Goal: Task Accomplishment & Management: Manage account settings

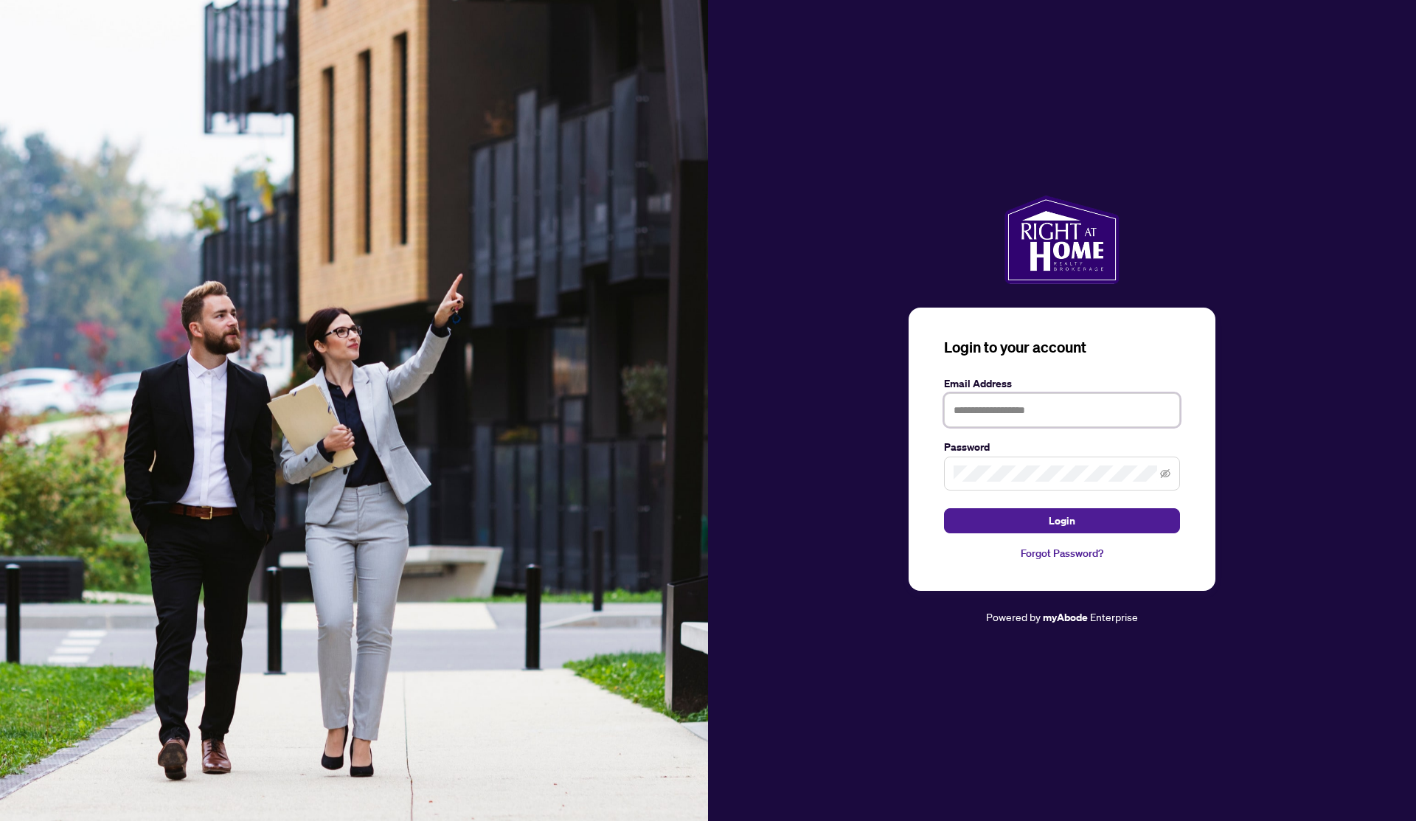
click at [1064, 418] on input "text" at bounding box center [1062, 410] width 236 height 34
type input "**********"
click at [944, 508] on button "Login" at bounding box center [1062, 520] width 236 height 25
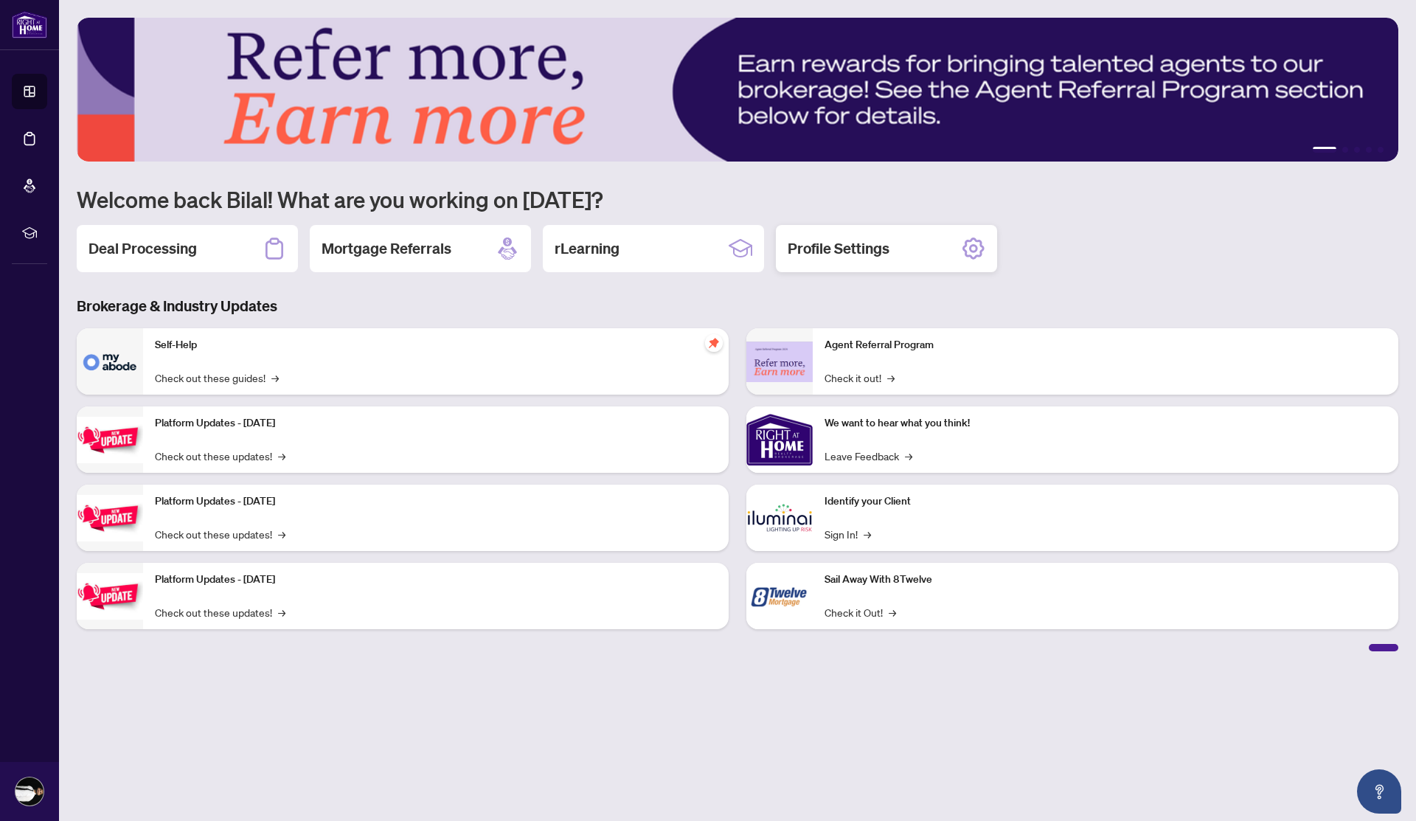
click at [811, 230] on div "Profile Settings" at bounding box center [886, 248] width 221 height 47
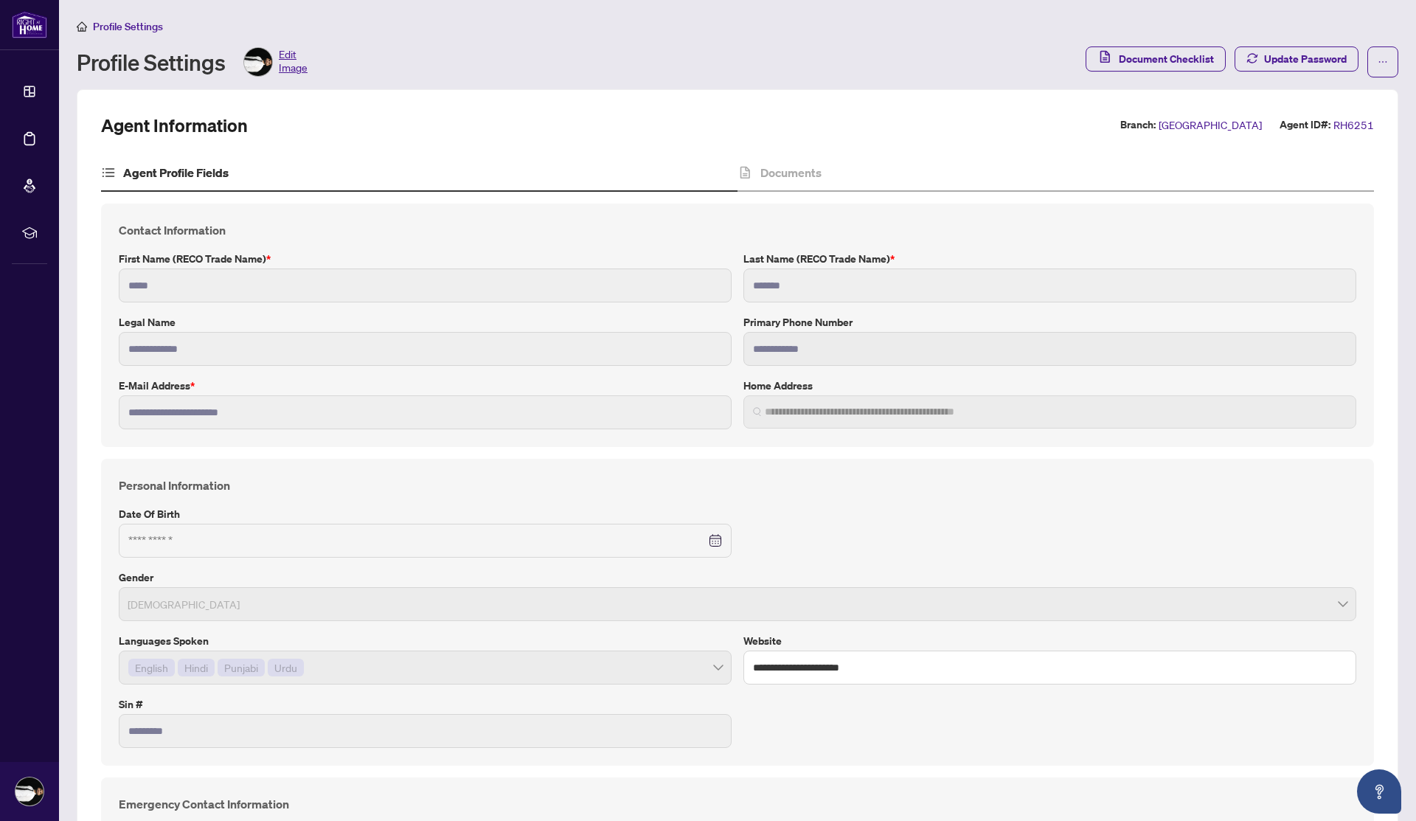
type input "**********"
type input "****"
type input "**********"
click at [789, 172] on h4 "Documents" at bounding box center [790, 173] width 61 height 18
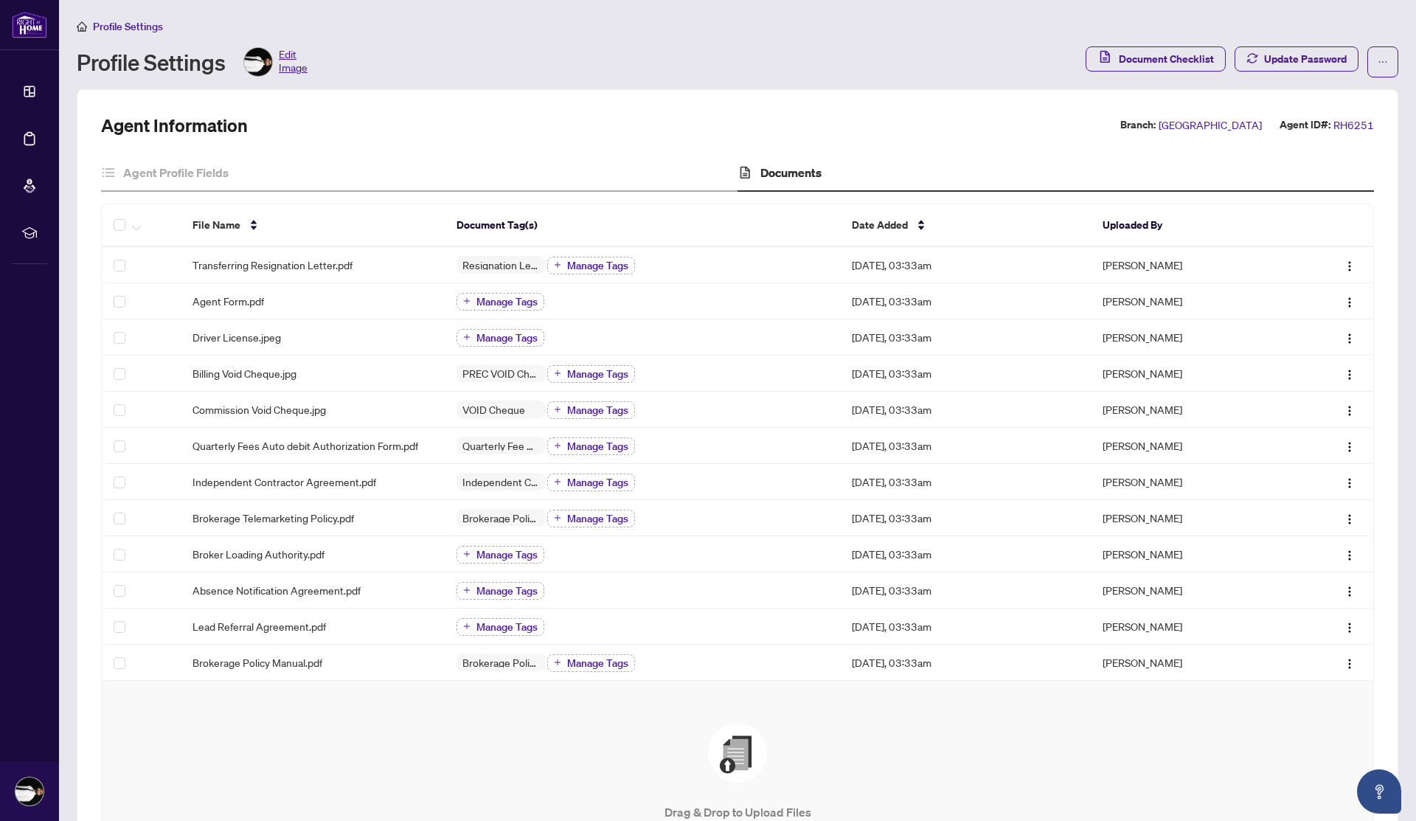
click at [423, 729] on div "Drag & Drop to Upload Files Maximum file size: 25 MB Accepted formats include .…" at bounding box center [737, 809] width 1213 height 171
click at [1196, 52] on span "Document Checklist" at bounding box center [1166, 58] width 95 height 24
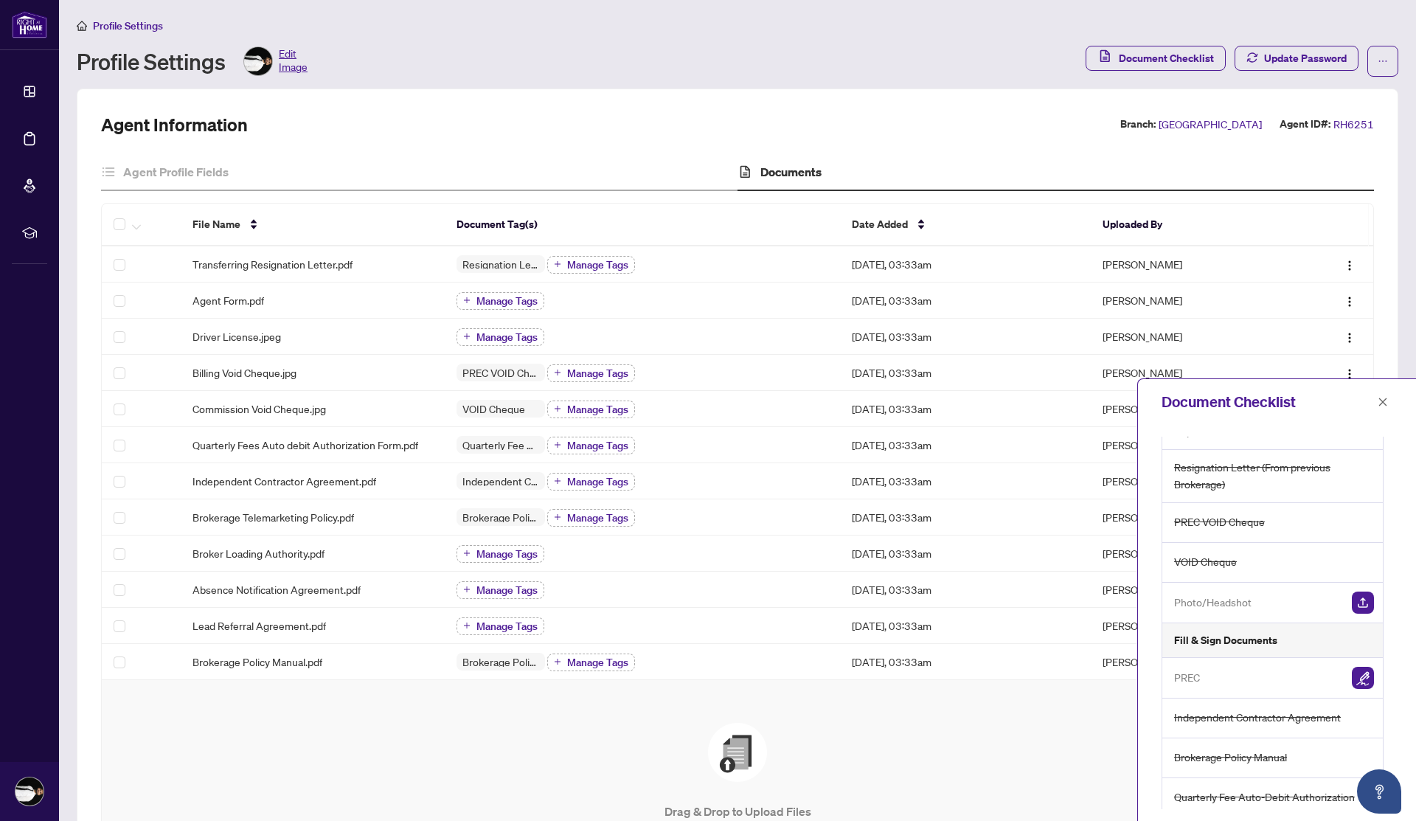
scroll to position [79, 0]
click at [1357, 669] on img "button" at bounding box center [1363, 674] width 22 height 22
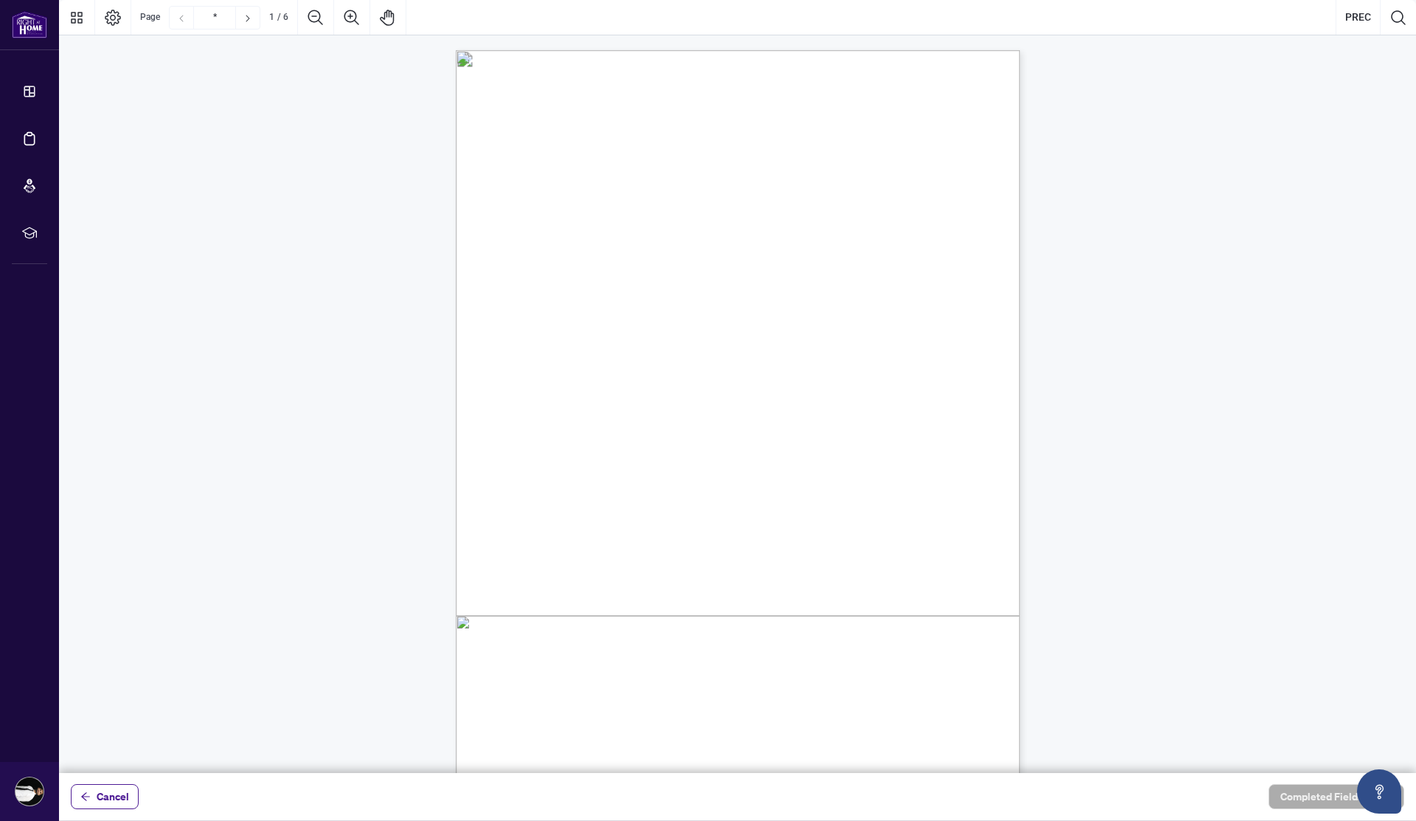
click at [639, 236] on span "Province of [GEOGRAPHIC_DATA] (the “Brokerage”)." at bounding box center [633, 229] width 221 height 13
click at [637, 186] on span "This Agreement is dated as of" at bounding box center [579, 180] width 114 height 13
click at [637, 177] on span "This Agreement is dated as of" at bounding box center [579, 180] width 114 height 13
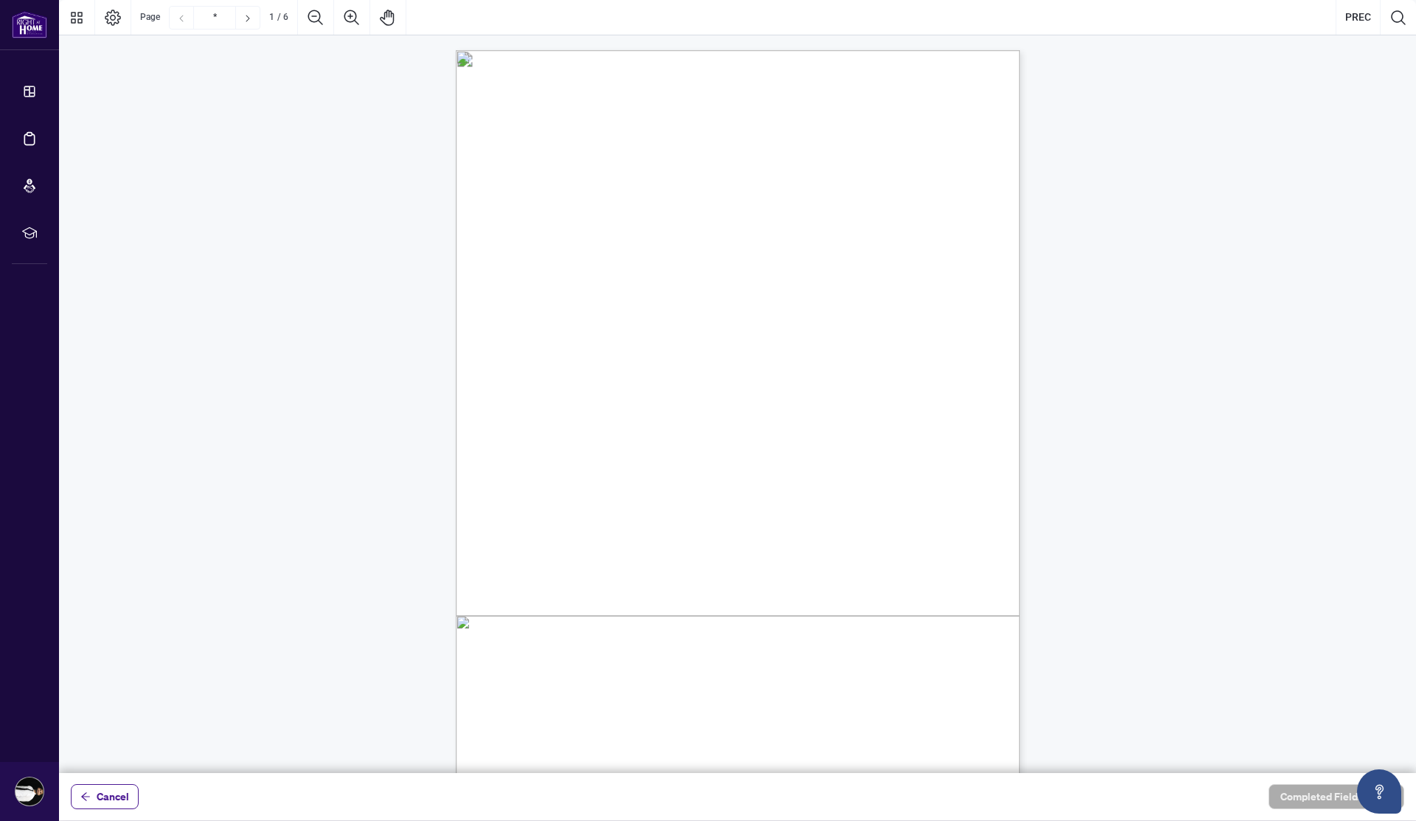
click at [933, 543] on div "V052025 1 PERSONAL REAL ESTATE CORPORATION AGREEMENT AND INDEPENDENT CONTRACTOR…" at bounding box center [808, 506] width 705 height 913
click at [851, 265] on div "V052025 1 PERSONAL REAL ESTATE CORPORATION AGREEMENT AND INDEPENDENT CONTRACTOR…" at bounding box center [808, 506] width 705 height 913
click at [1368, 18] on button "PREC" at bounding box center [1359, 17] width 44 height 35
click at [112, 14] on icon "Page Layout" at bounding box center [113, 18] width 18 height 18
click at [637, 174] on span "This Agreement is dated as of" at bounding box center [579, 180] width 114 height 13
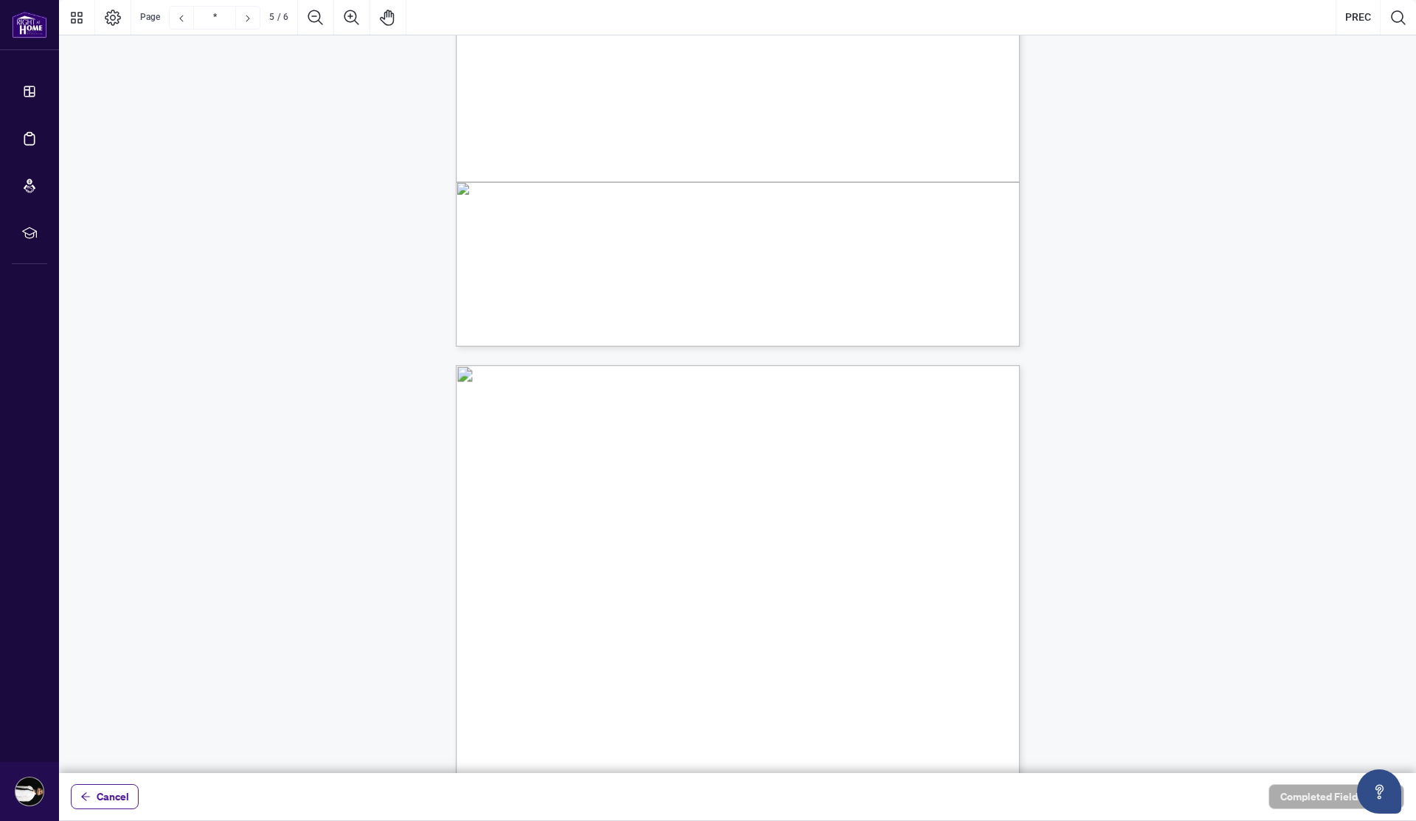
scroll to position [3766, 0]
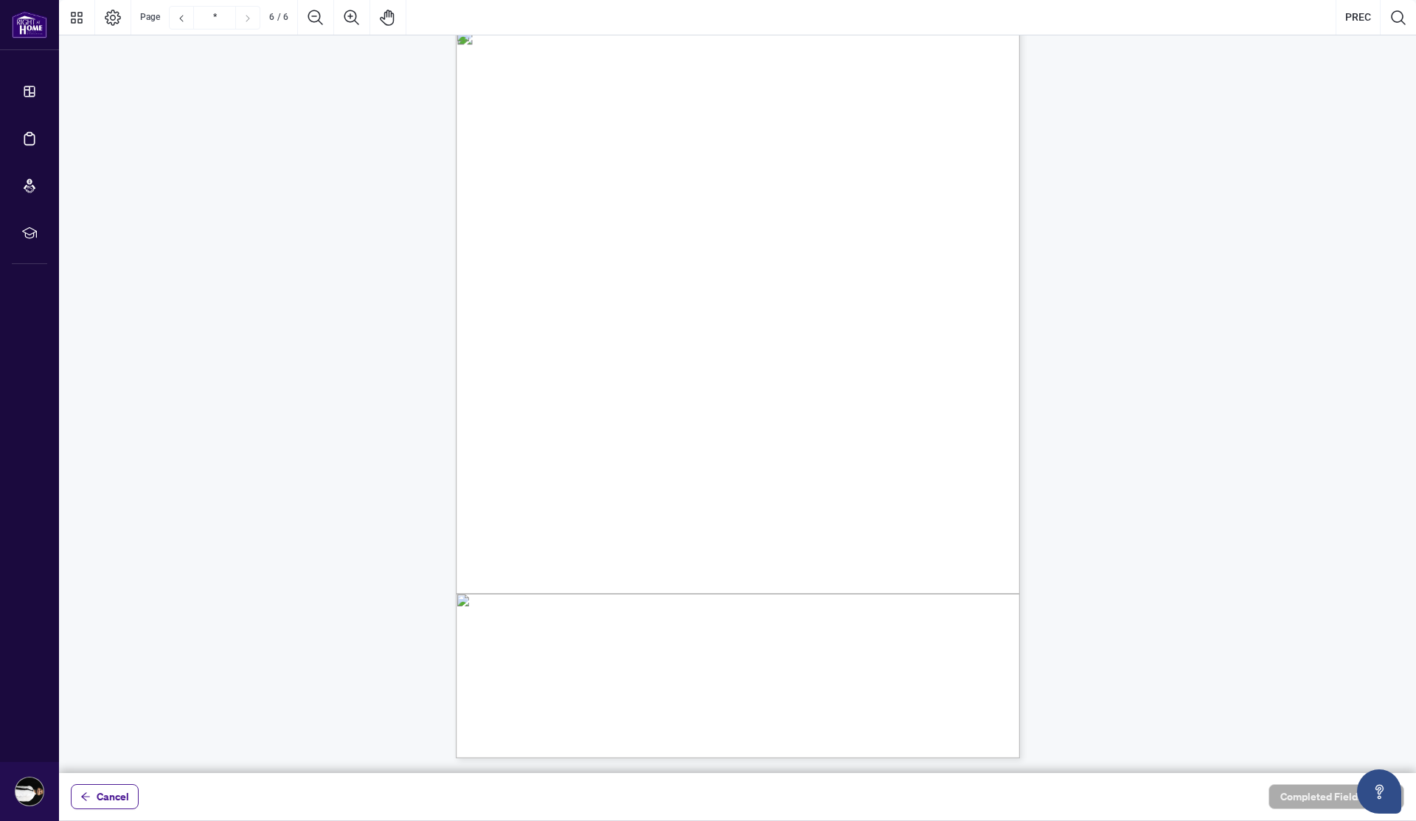
click at [632, 420] on div "V052025 6 By signing below, the parties confirm that they understand and agree …" at bounding box center [808, 484] width 705 height 913
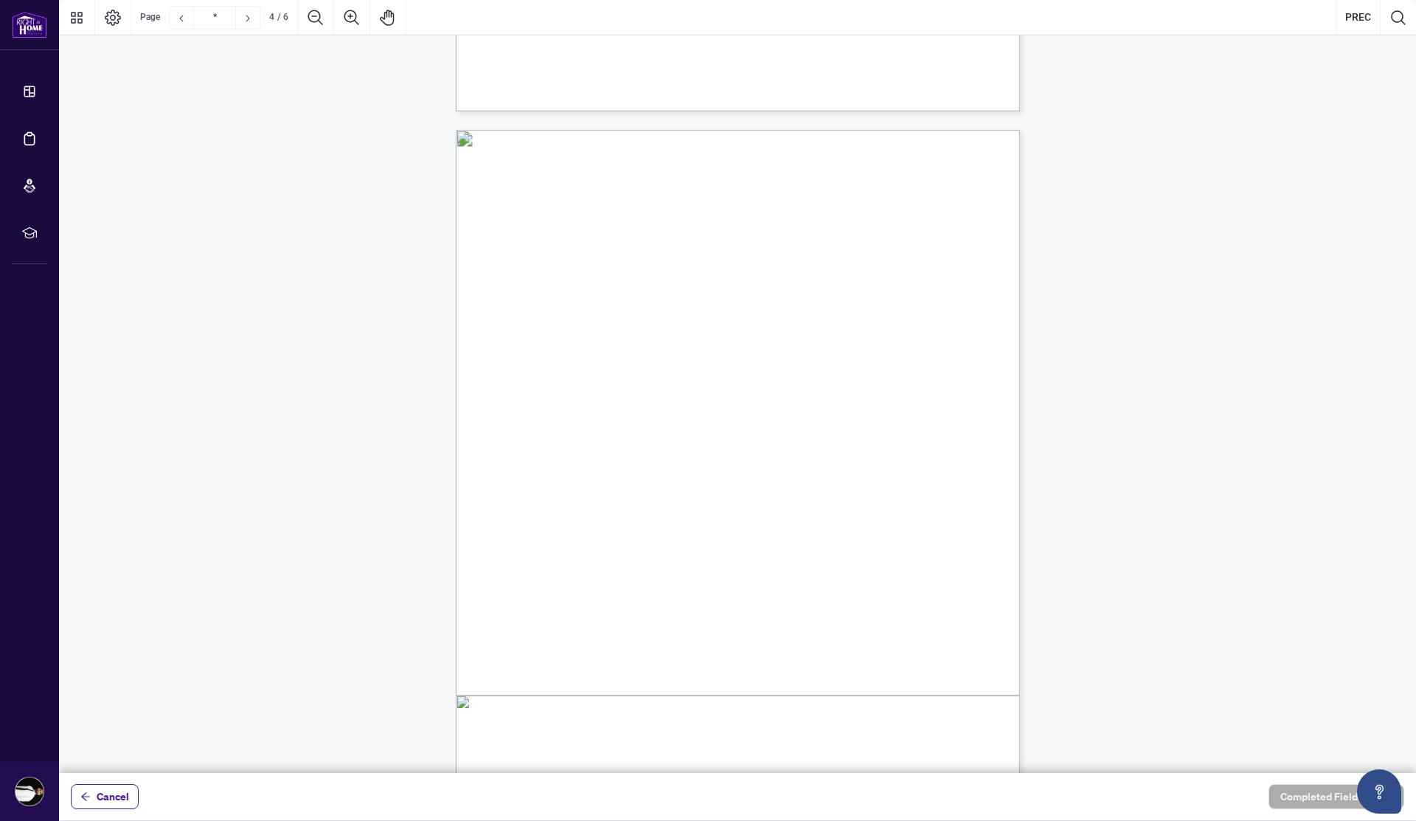
scroll to position [427, 0]
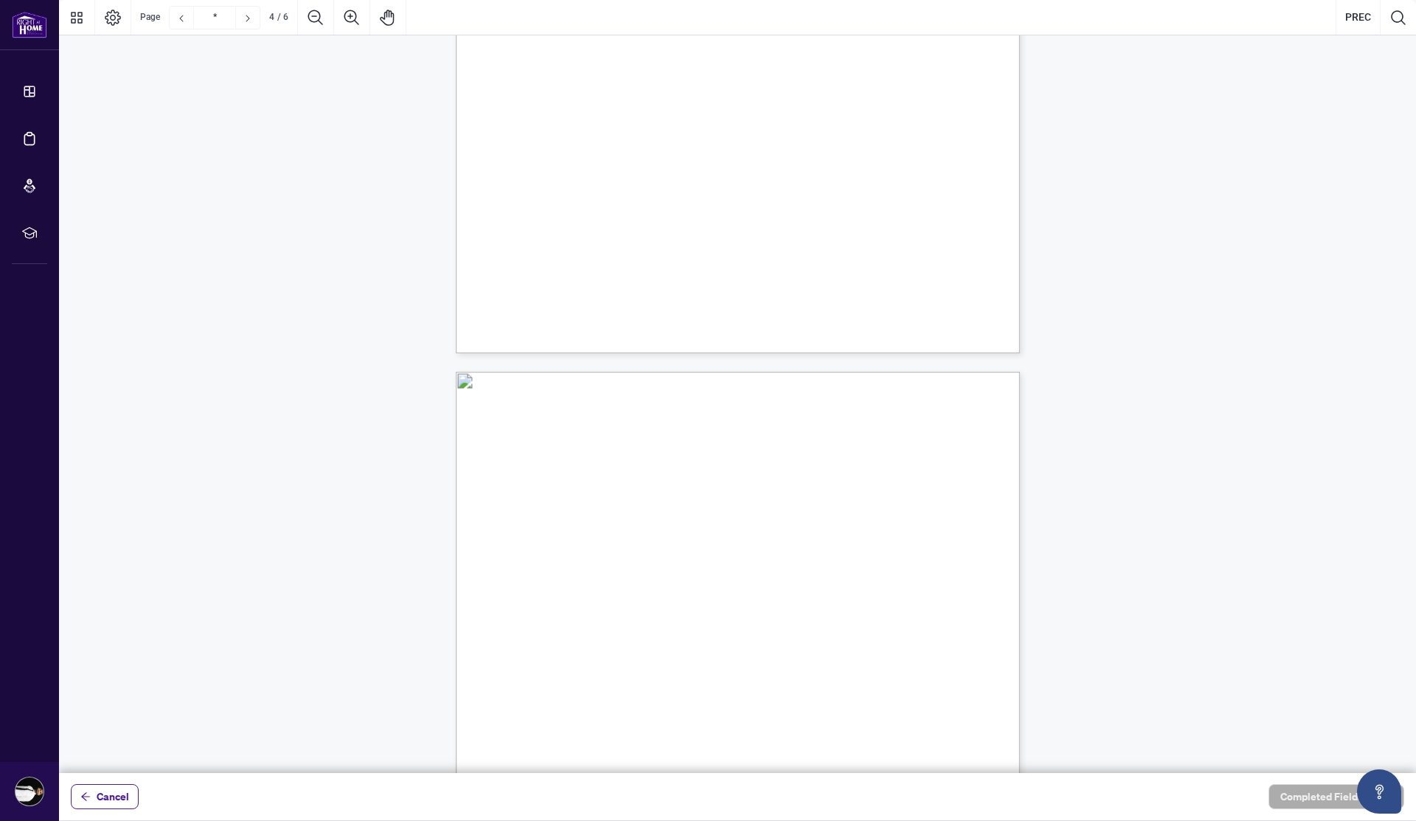
type input "*"
click at [683, 191] on div "V052025 1 PERSONAL REAL ESTATE CORPORATION AGREEMENT AND INDEPENDENT CONTRACTOR…" at bounding box center [808, 506] width 705 height 913
click at [637, 177] on span "This Agreement is dated as of" at bounding box center [579, 180] width 114 height 13
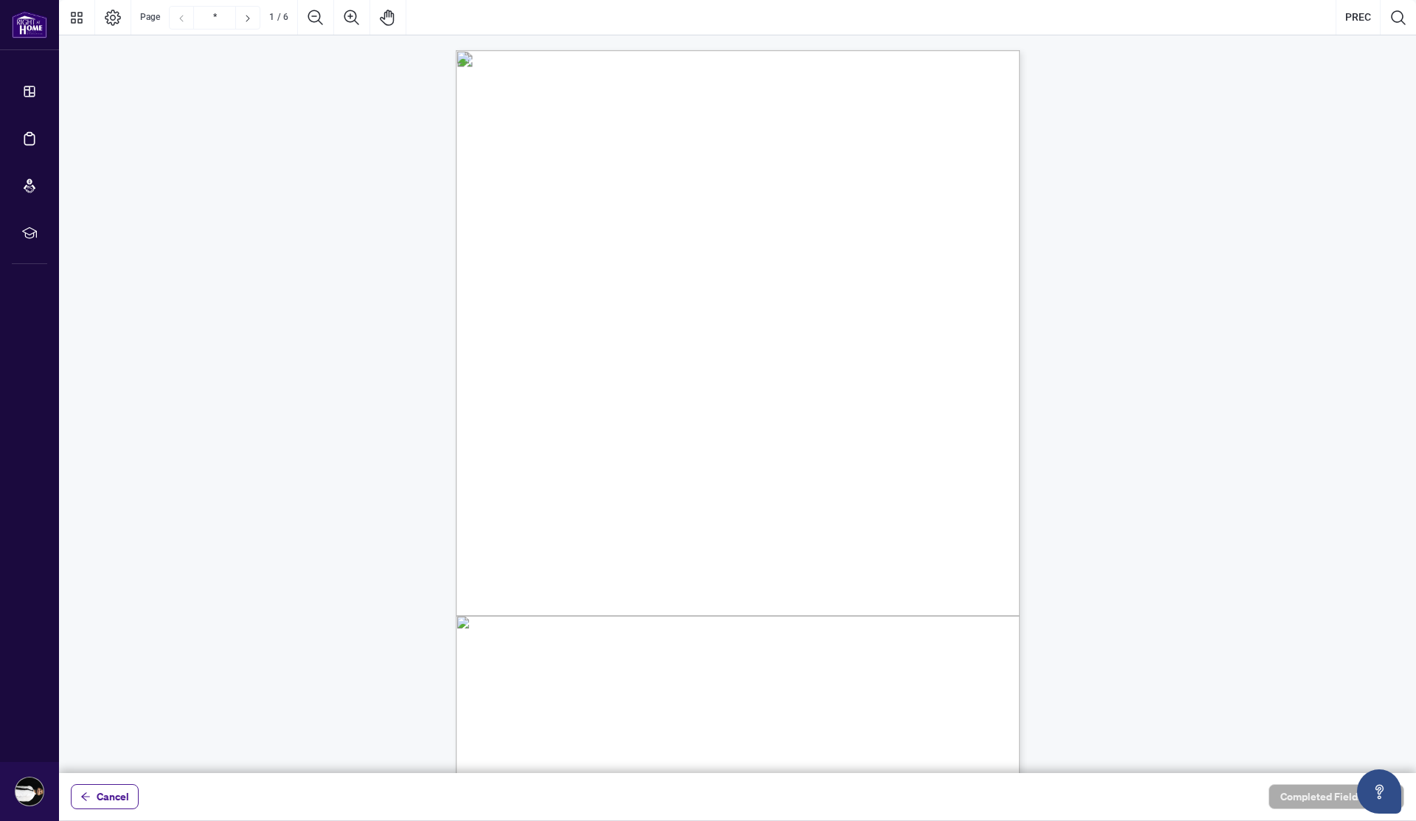
scroll to position [235, 0]
click at [119, 791] on span "Cancel" at bounding box center [113, 797] width 32 height 24
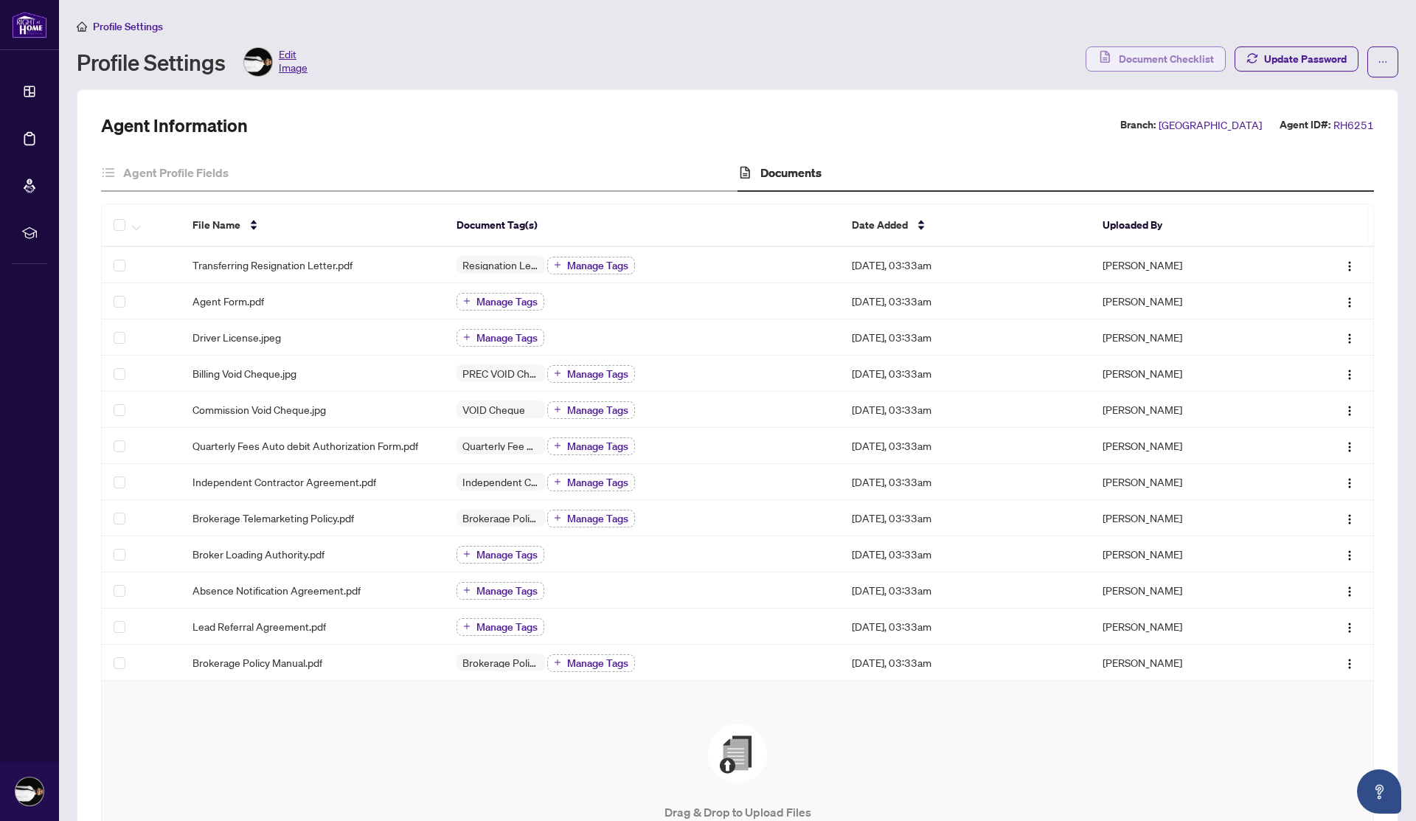
click at [1165, 61] on span "Document Checklist" at bounding box center [1166, 59] width 95 height 24
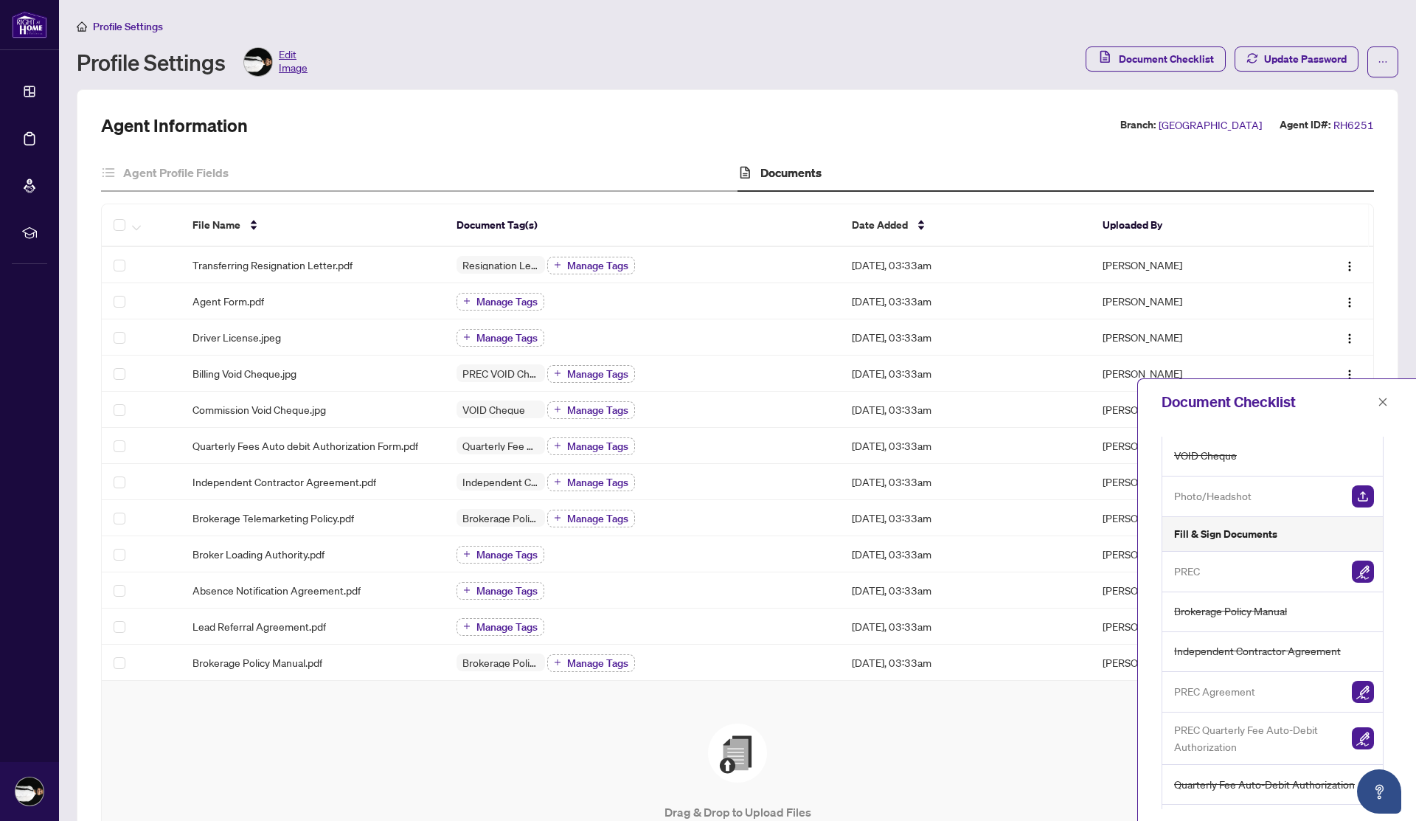
scroll to position [184, 0]
click at [1364, 692] on img "button" at bounding box center [1363, 689] width 22 height 22
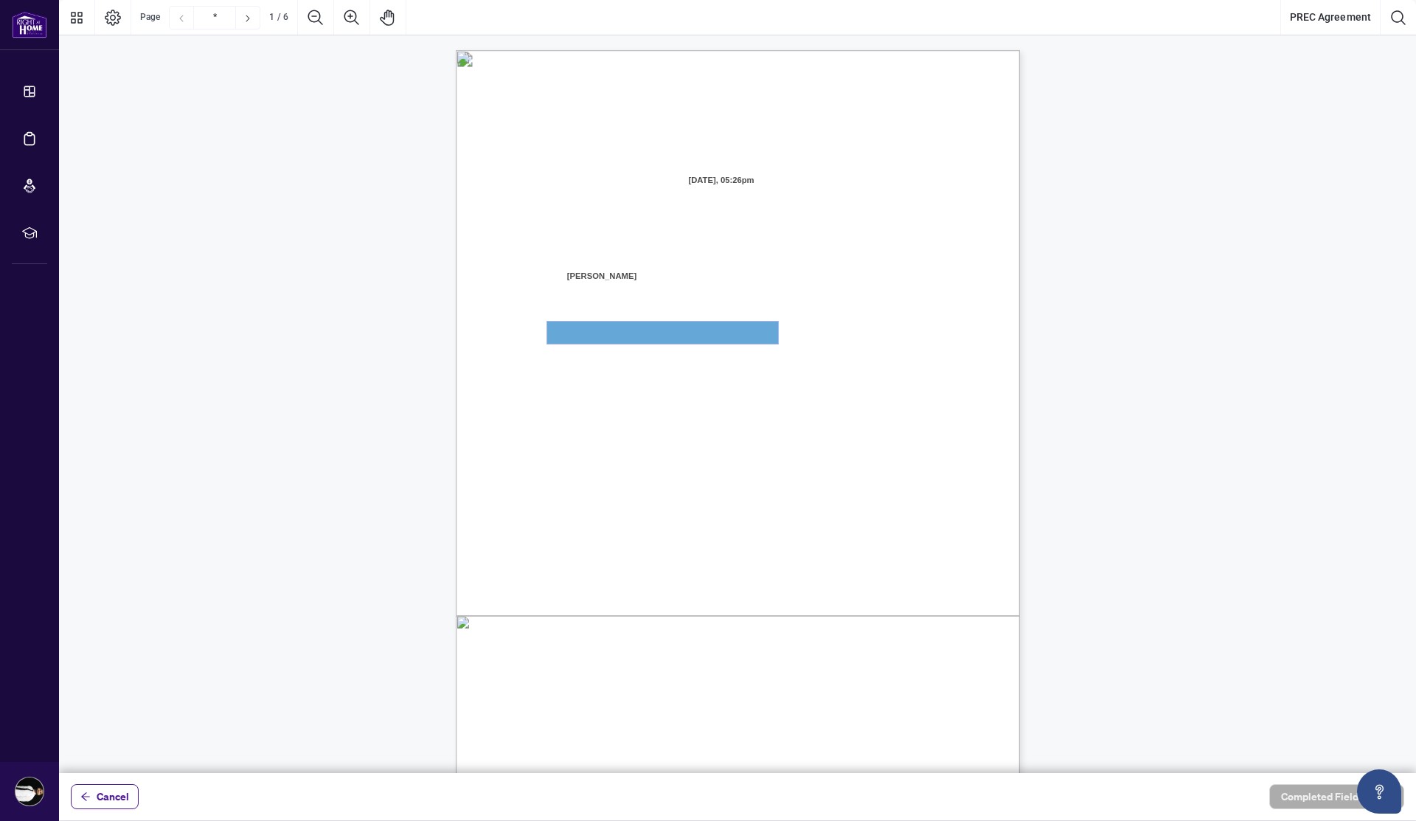
click at [681, 336] on textarea "01JYSTG4V9PYQNK85VEGE3HGDX" at bounding box center [662, 333] width 231 height 22
click at [687, 332] on textarea "01JYSTG4V9PYQNK85VEGE3HGDX" at bounding box center [662, 333] width 231 height 22
click at [694, 415] on span "the Real Estate Council of Ontario." at bounding box center [624, 415] width 139 height 13
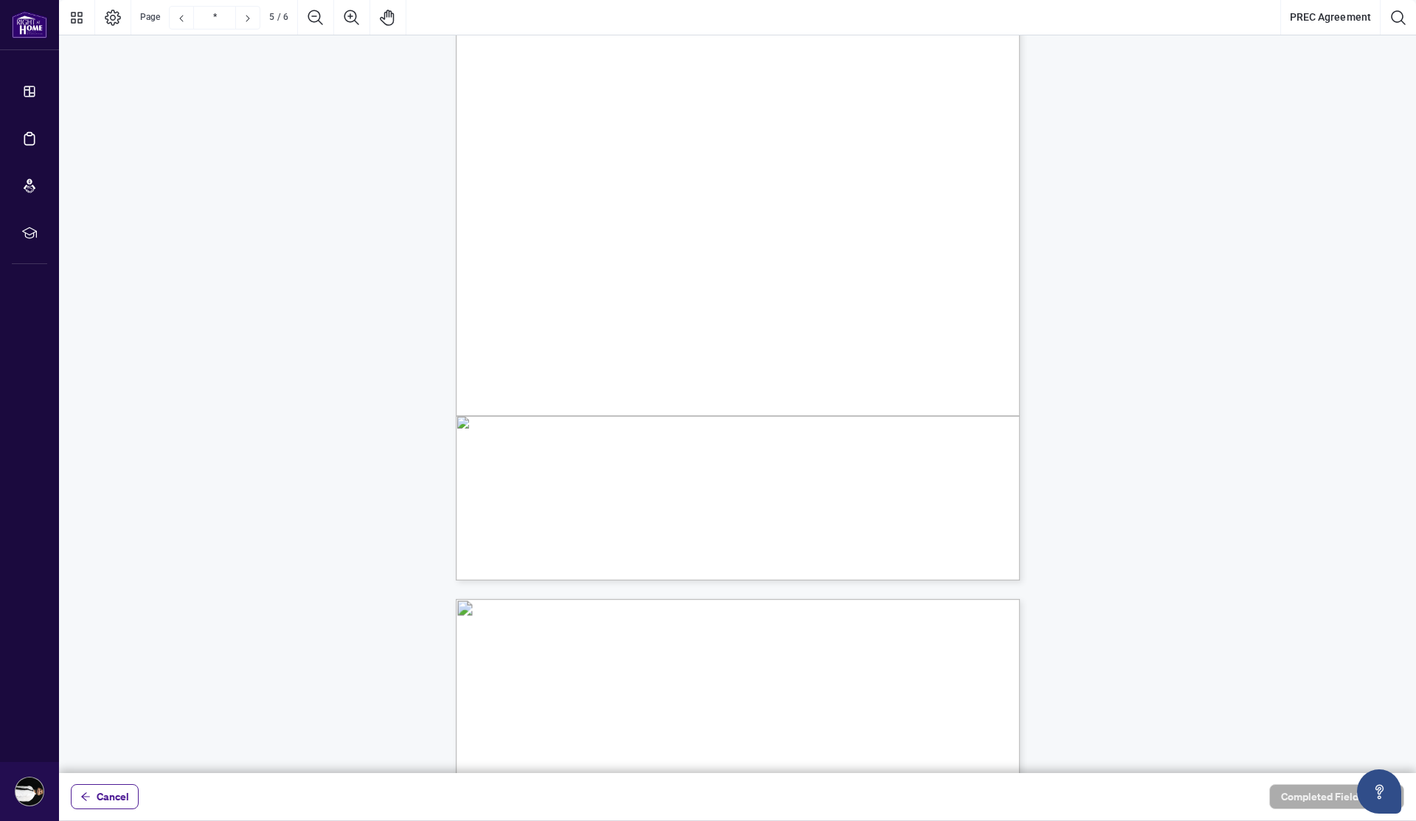
scroll to position [3690, 0]
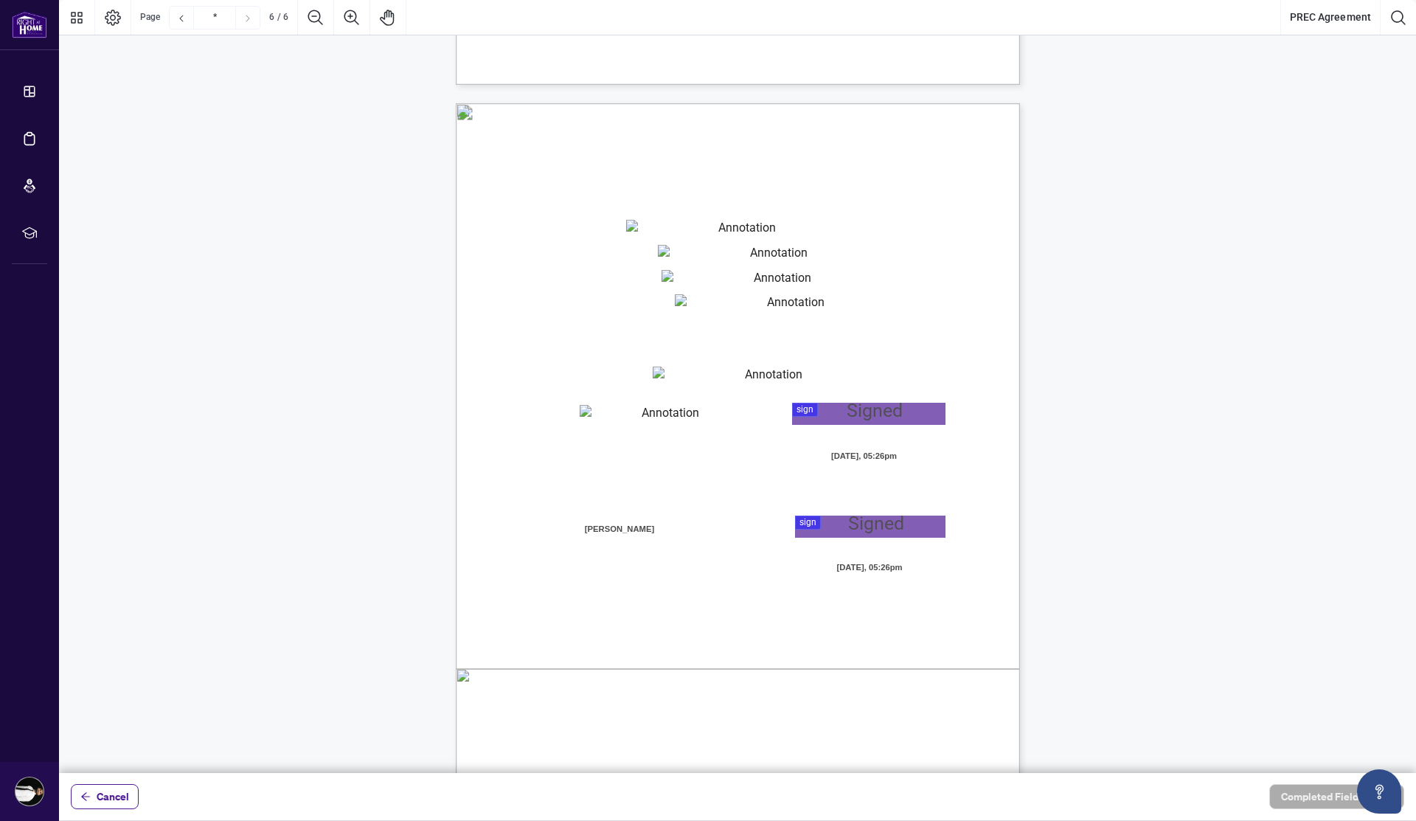
click at [671, 231] on textarea "01JYSTGFSVNMYE8K96CWEZGXGZ" at bounding box center [741, 231] width 231 height 22
click at [676, 229] on textarea "01JYSTGFSVNMYE8K96CWEZGXGZ" at bounding box center [741, 231] width 231 height 22
click at [941, 227] on div "V052025 6 By signing below, the parties confirm that they understand and agree …" at bounding box center [808, 559] width 705 height 913
drag, startPoint x: 941, startPoint y: 227, endPoint x: 694, endPoint y: 229, distance: 247.1
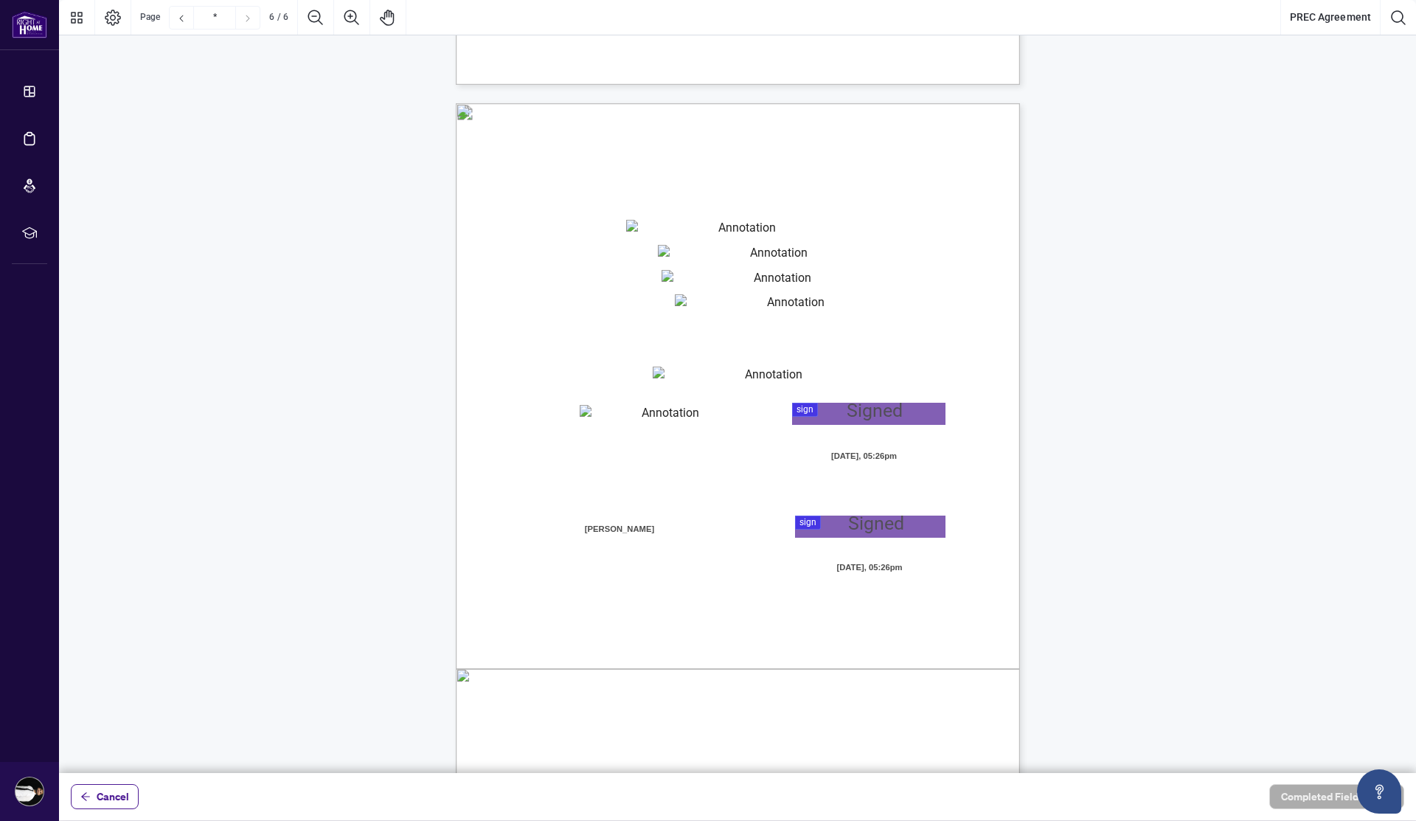
click at [694, 229] on div "V052025 6 By signing below, the parties confirm that they understand and agree …" at bounding box center [738, 468] width 564 height 730
click at [739, 237] on textarea "01JYSTGFSVNMYE8K96CWEZGXGZ" at bounding box center [741, 231] width 231 height 22
click at [825, 224] on textarea "01JYSTGFSVNMYE8K96CWEZGXGZ" at bounding box center [741, 231] width 231 height 22
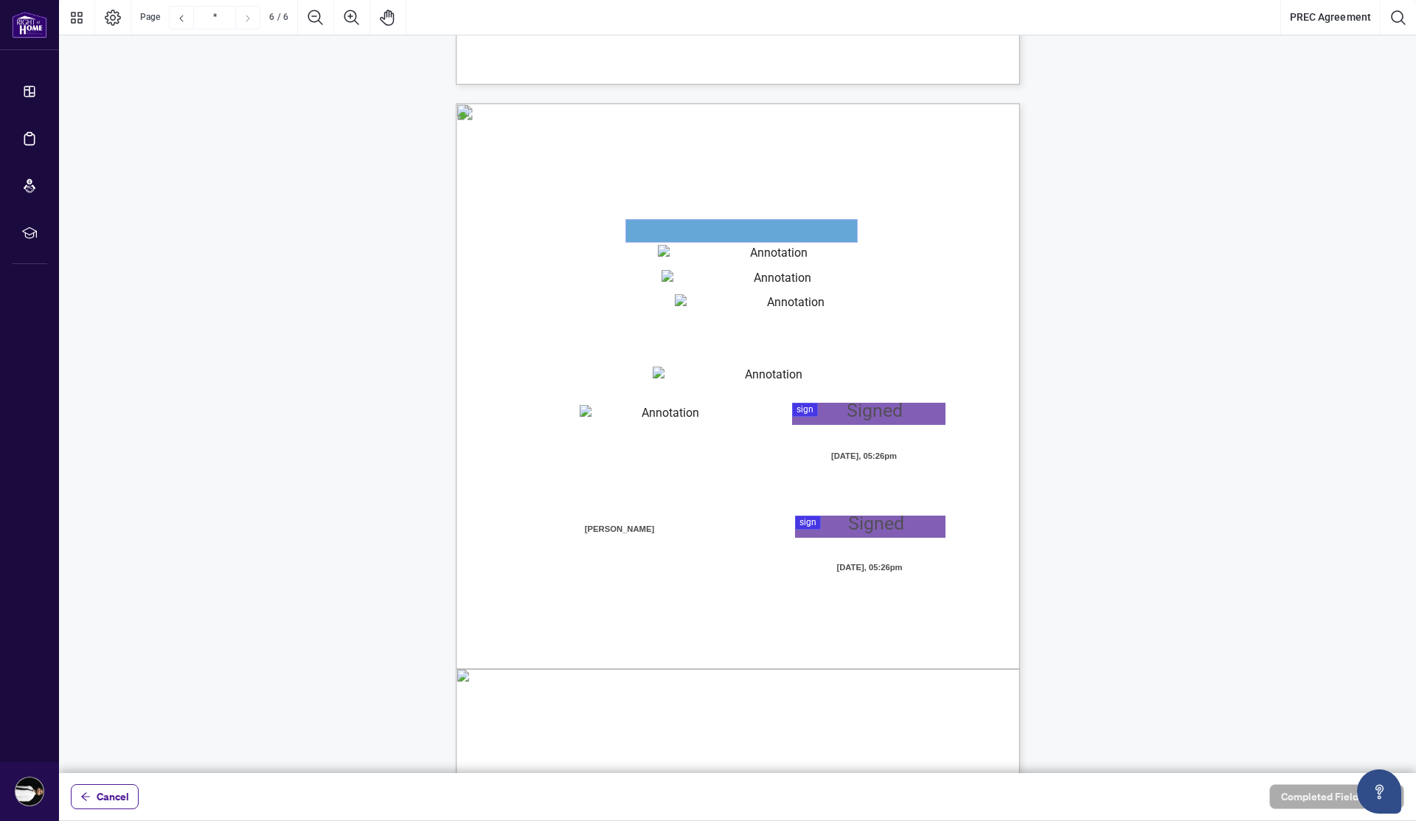
click at [825, 224] on textarea "01JYSTGFSVNMYE8K96CWEZGXGZ" at bounding box center [741, 231] width 231 height 22
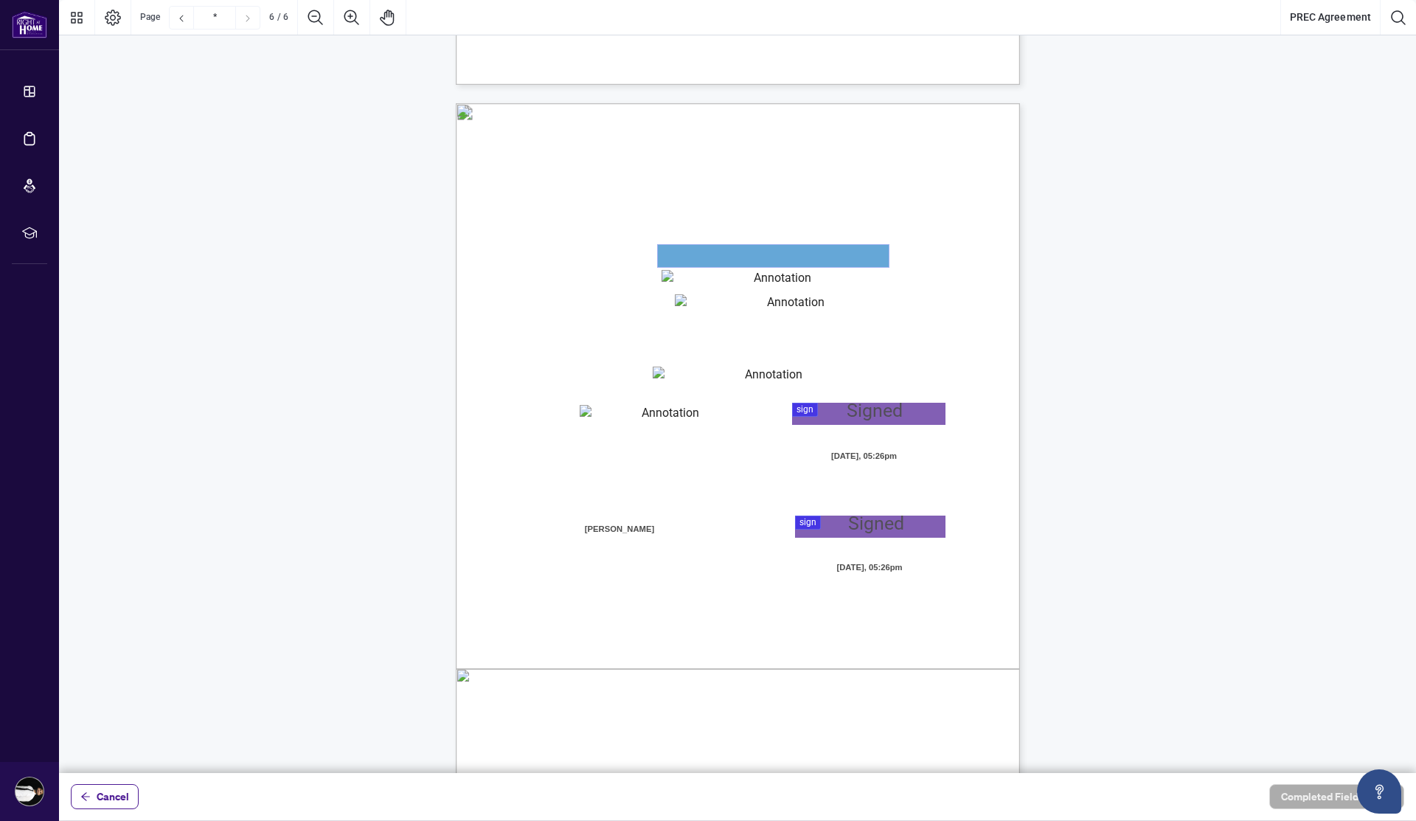
click at [817, 259] on textarea "01JYSTGKX4R7BZXFNVWNEVTN5R" at bounding box center [773, 256] width 231 height 22
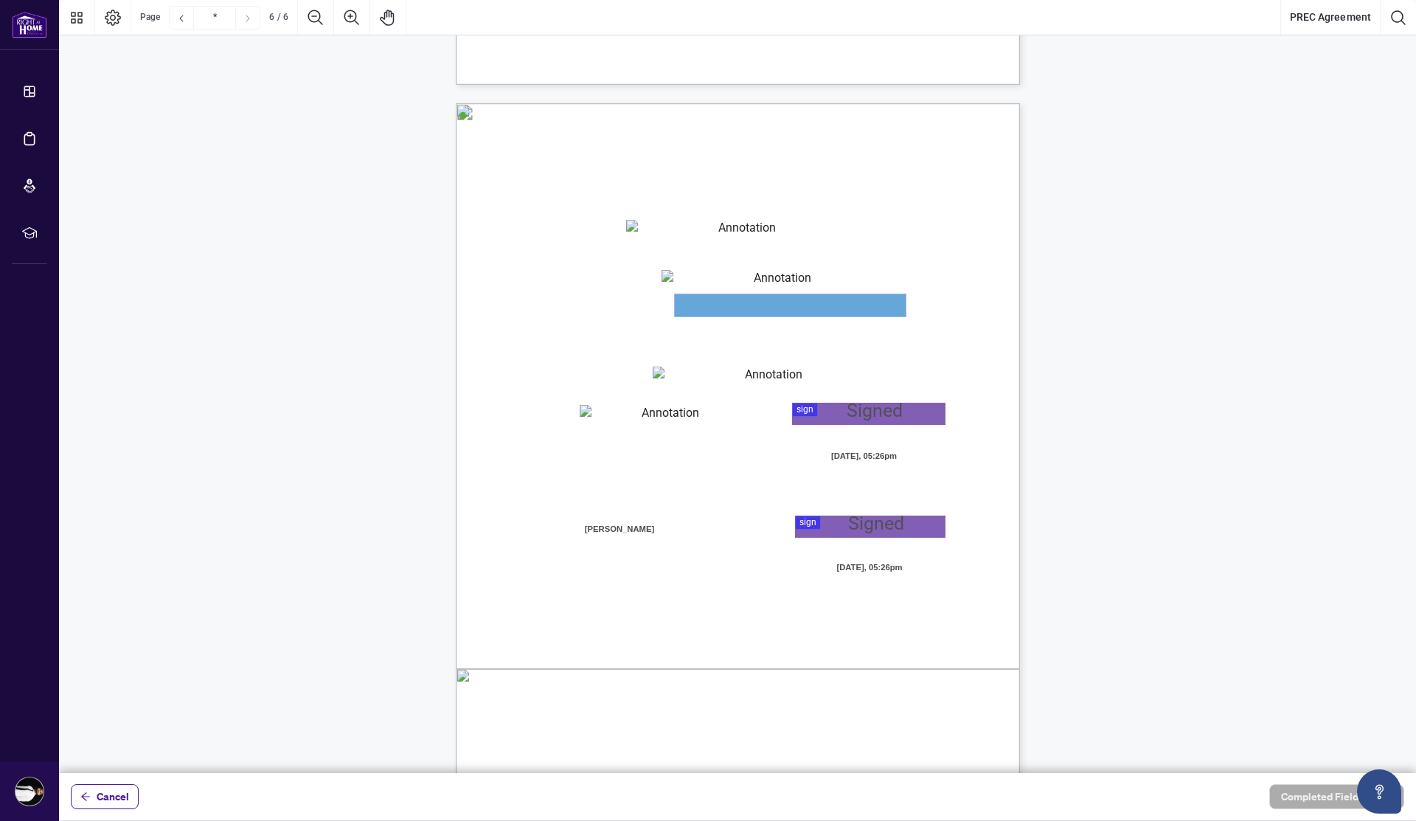
click at [809, 294] on textarea "01JYSTGXY2WE9RPMWHTVM70W6P" at bounding box center [790, 305] width 231 height 22
click at [726, 401] on div "V052025 6 By signing below, the parties confirm that they understand and agree …" at bounding box center [808, 559] width 705 height 913
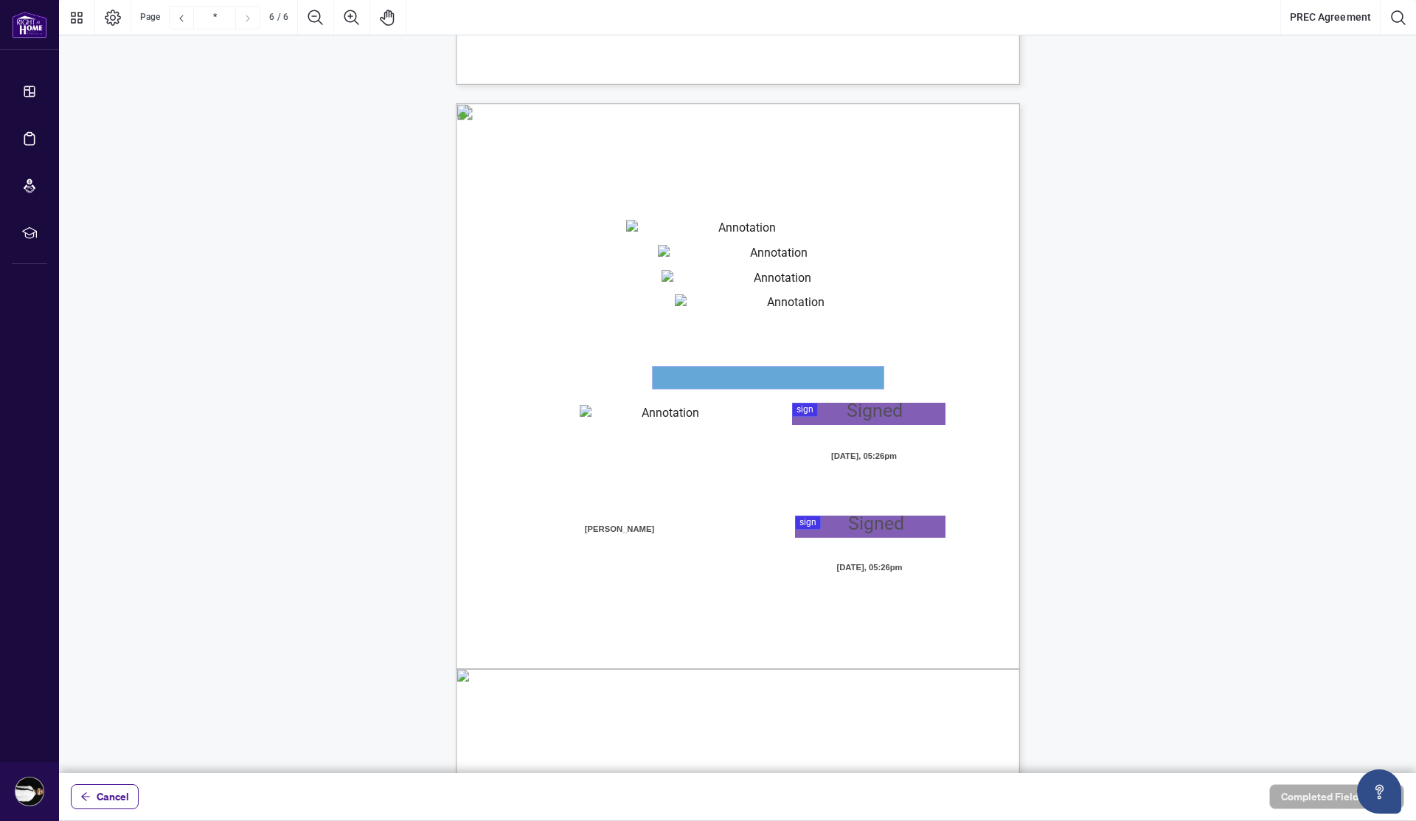
click at [727, 388] on textarea "01JYSTH3HK19PXSXA3CREYESPJ" at bounding box center [768, 378] width 231 height 22
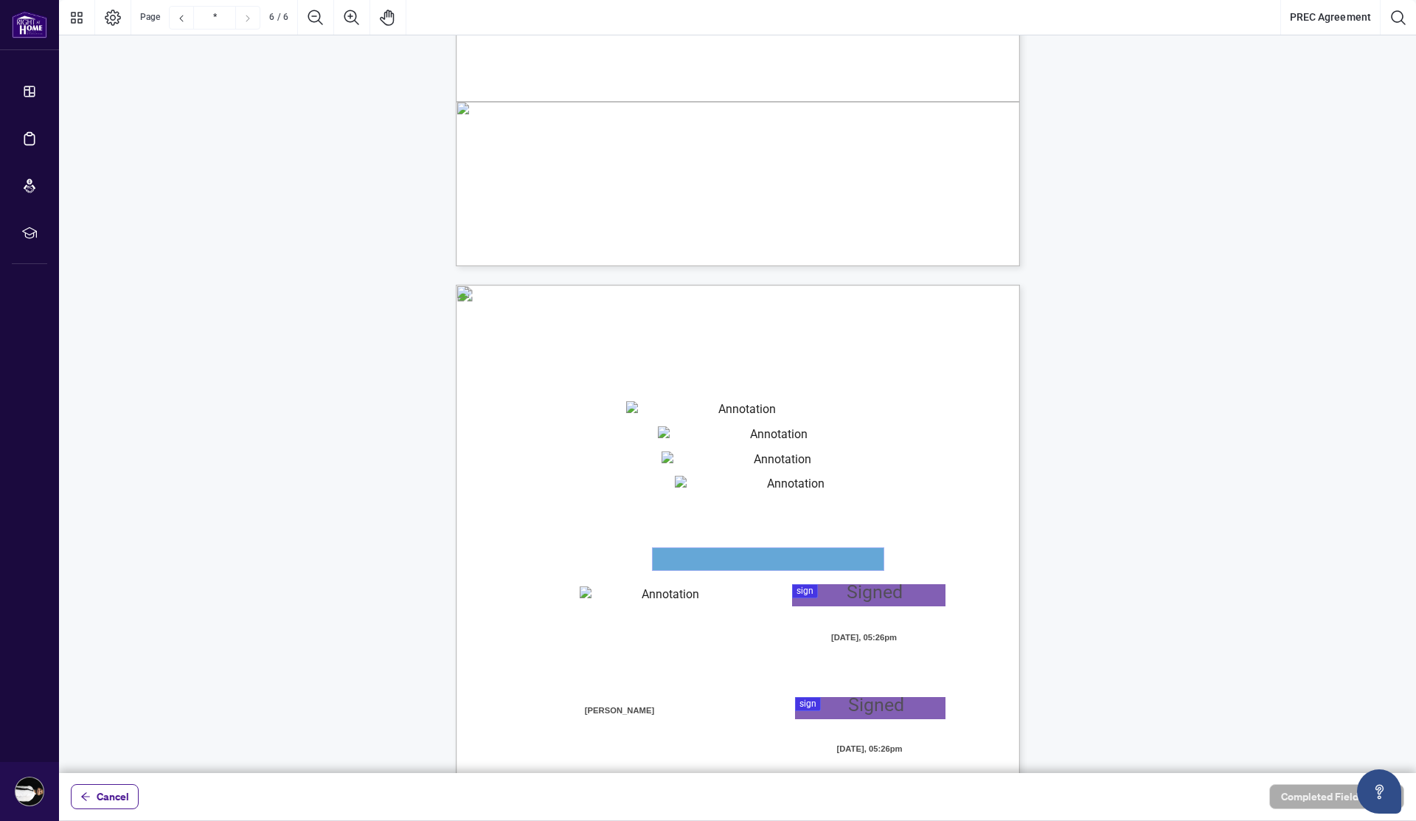
scroll to position [3510, 0]
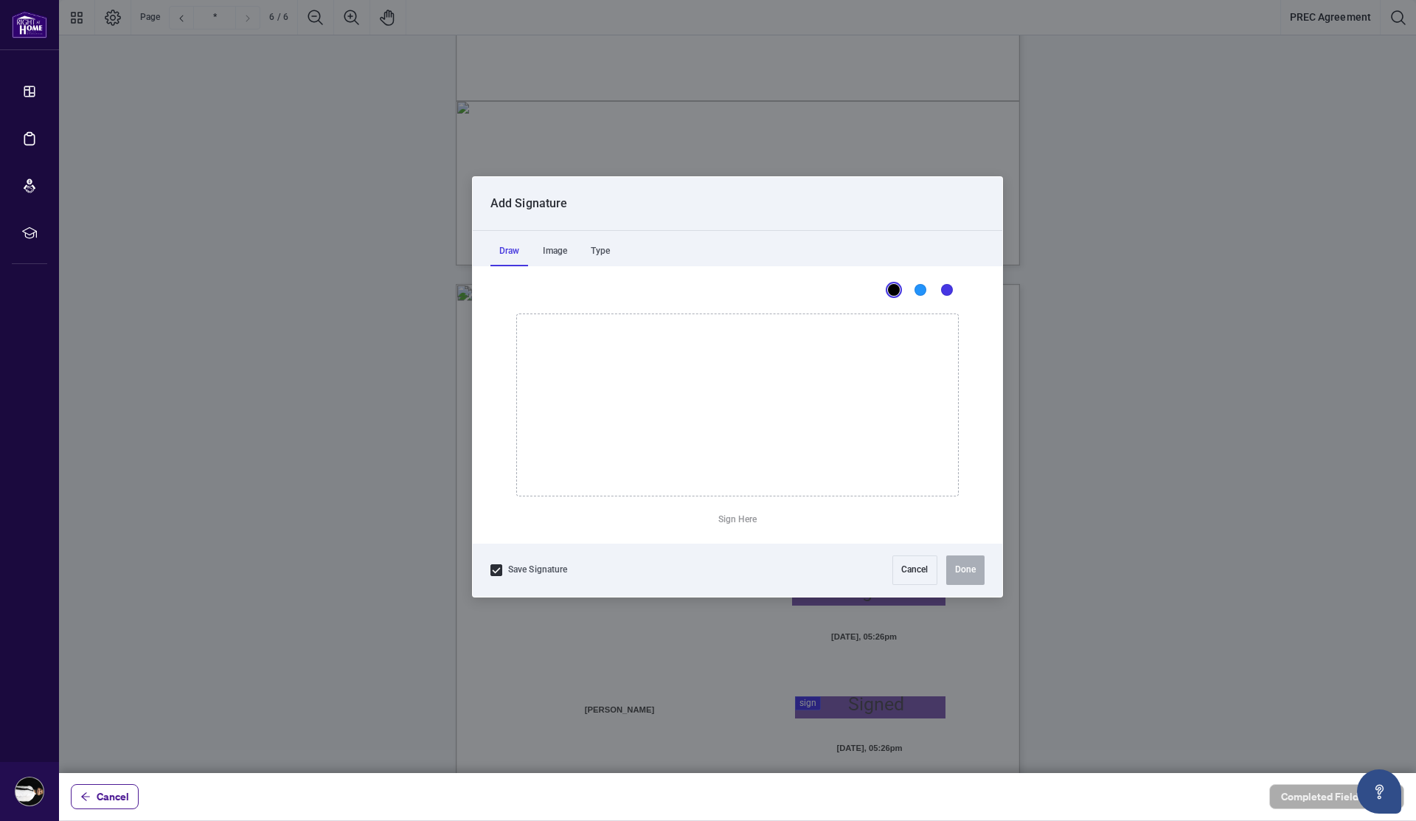
click at [805, 589] on div at bounding box center [737, 386] width 1357 height 773
click at [906, 554] on div "Save Signature Cancel Done" at bounding box center [738, 570] width 530 height 53
click at [905, 572] on button "Cancel" at bounding box center [915, 570] width 45 height 30
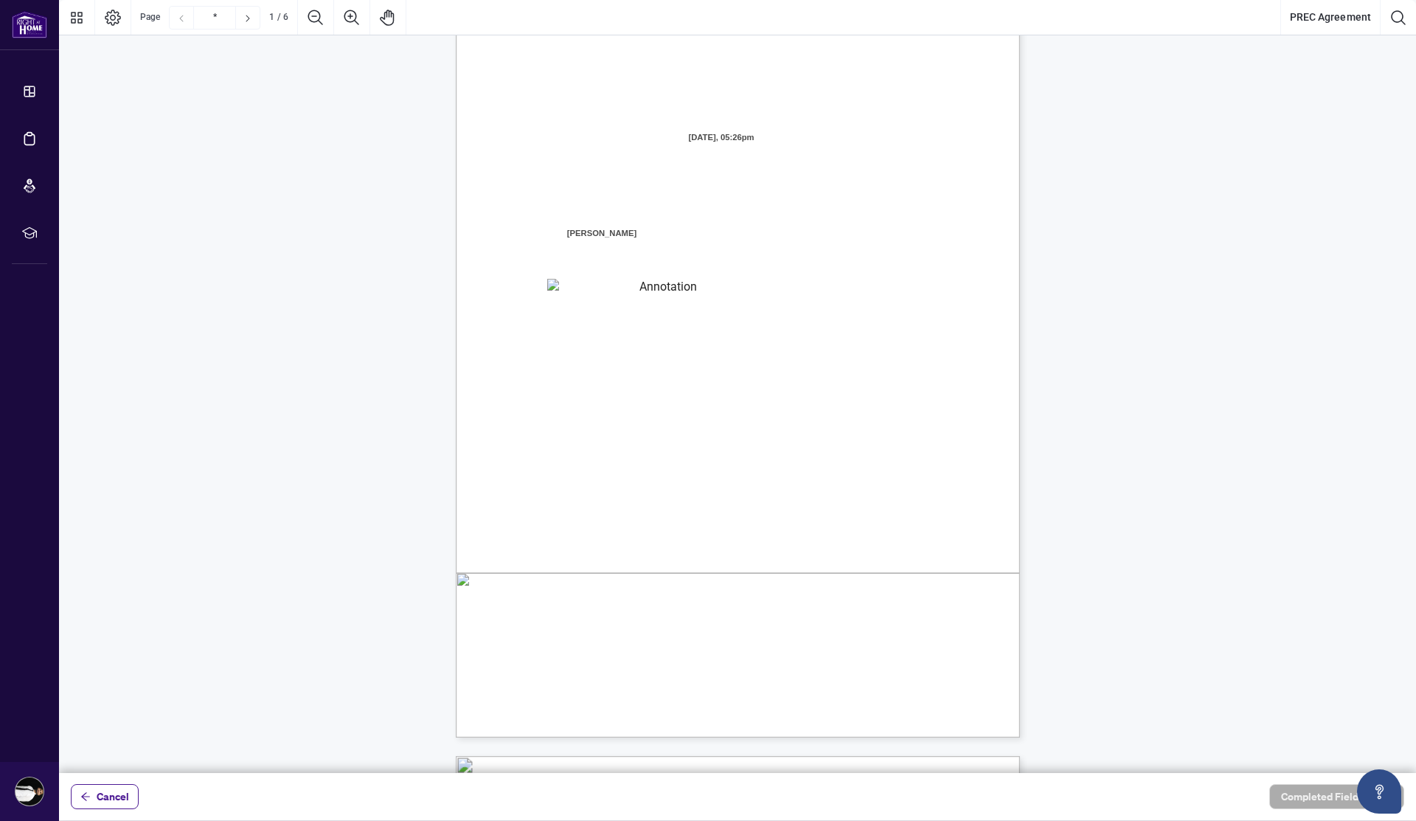
scroll to position [0, 0]
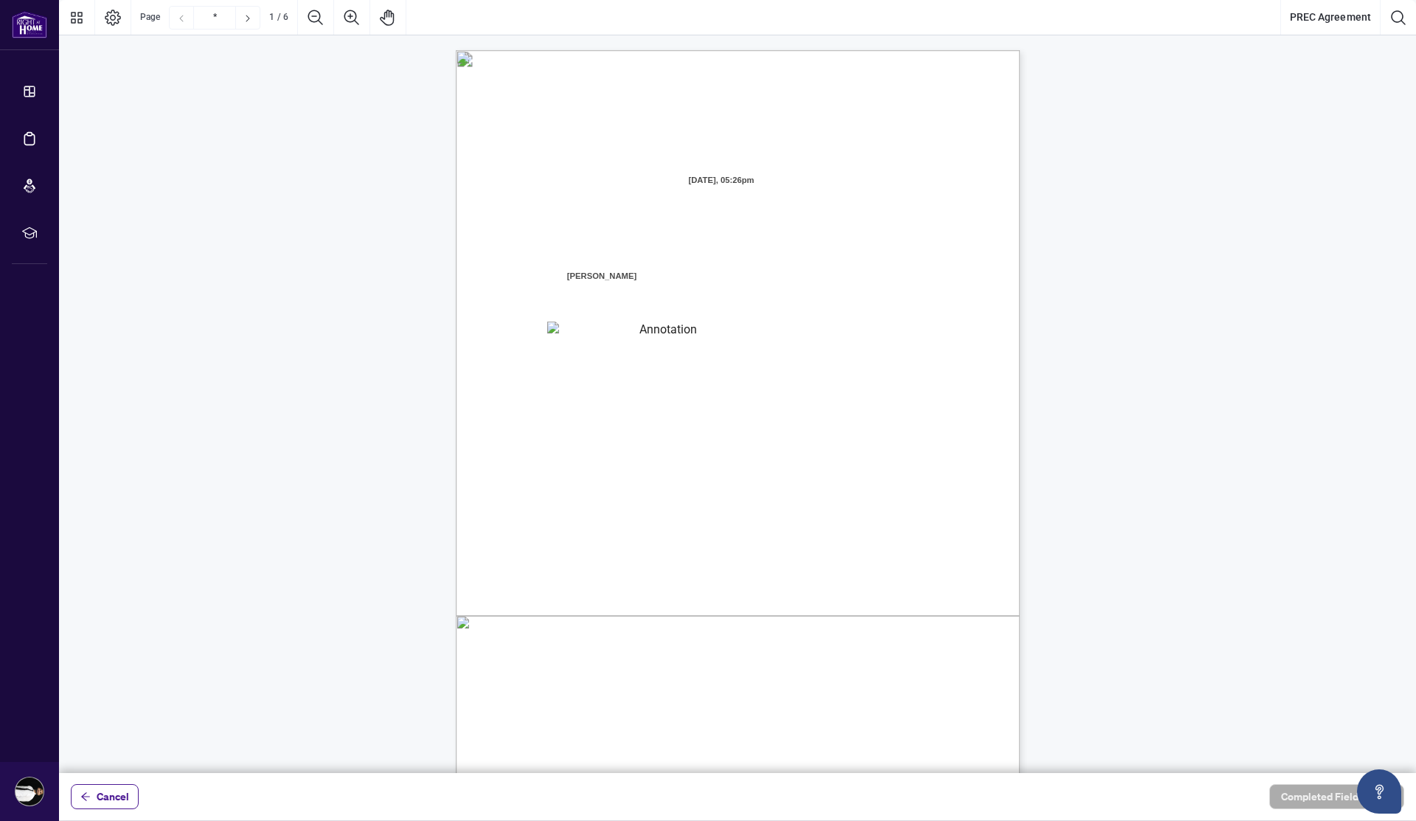
click at [624, 327] on textarea "01JYSTG4V9PYQNK85VEGE3HGDX" at bounding box center [662, 333] width 231 height 22
click at [668, 389] on div "V052025 1 PERSONAL REAL ESTATE CORPORATION AGREEMENT AND INDEPENDENT CONTRACTOR…" at bounding box center [808, 506] width 705 height 913
click at [666, 303] on div "V052025 1 PERSONAL REAL ESTATE CORPORATION AGREEMENT AND INDEPENDENT CONTRACTOR…" at bounding box center [808, 506] width 705 height 913
click at [666, 323] on textarea "01JYSTG4V9PYQNK85VEGE3HGDX" at bounding box center [662, 333] width 231 height 22
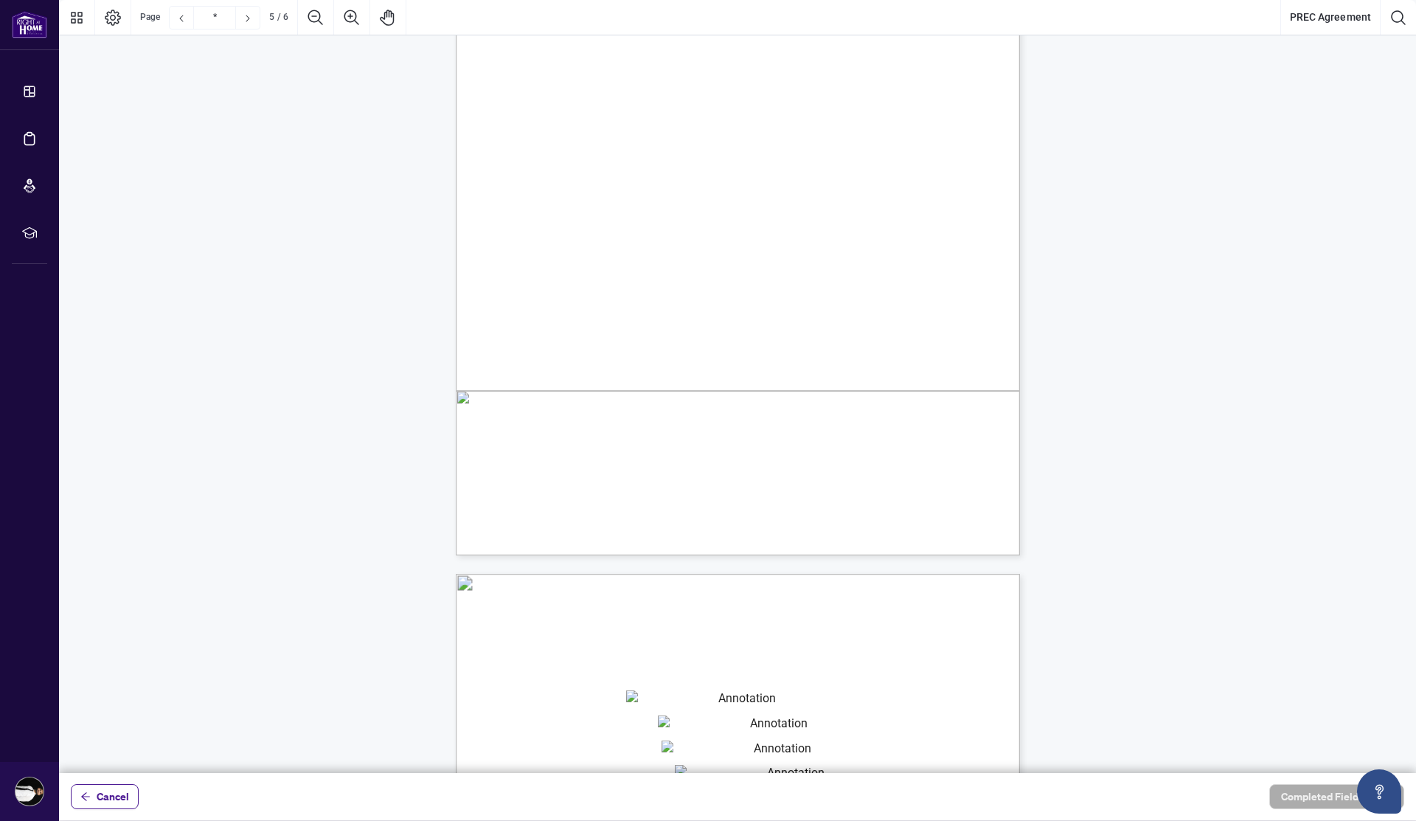
type input "*"
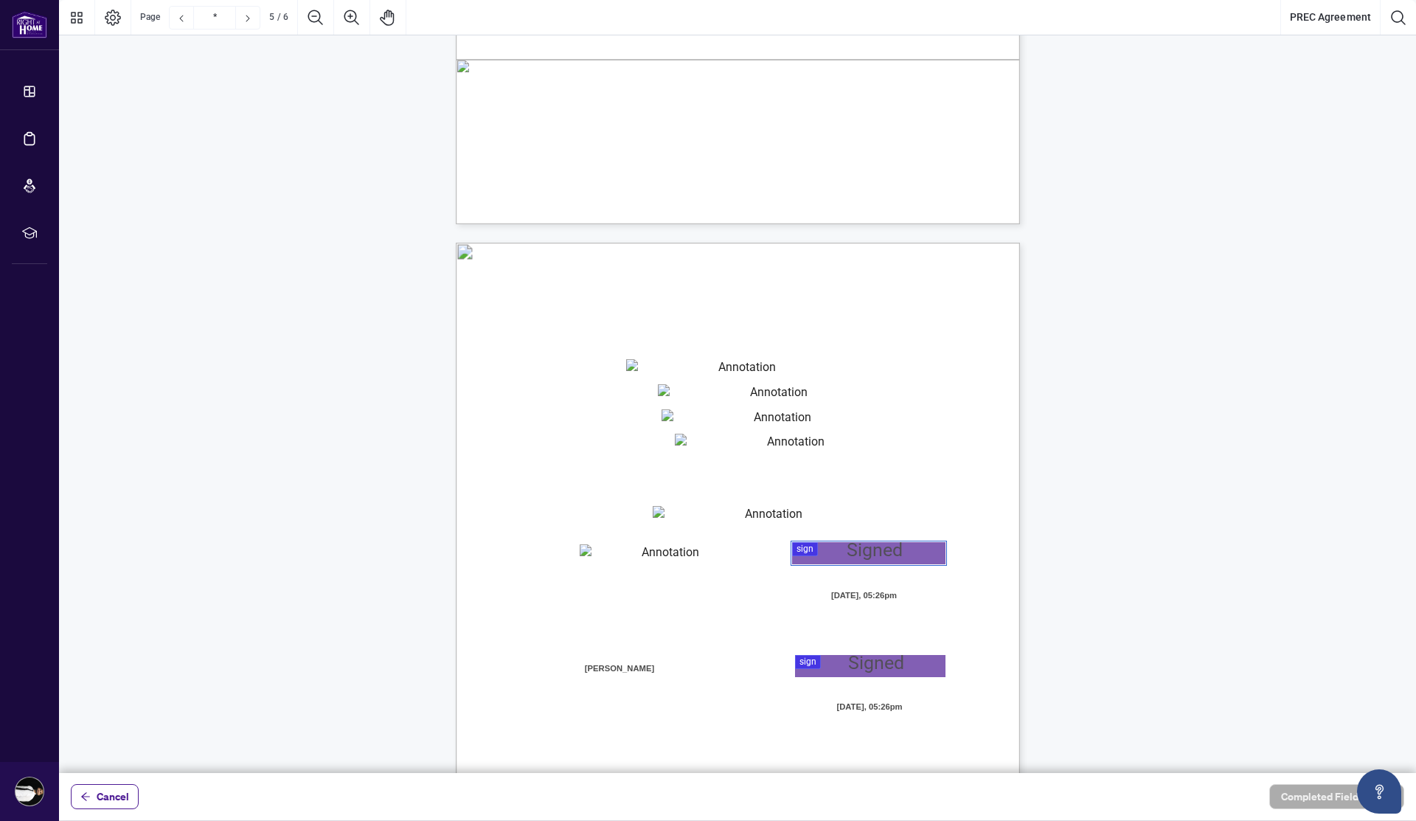
scroll to position [3766, 0]
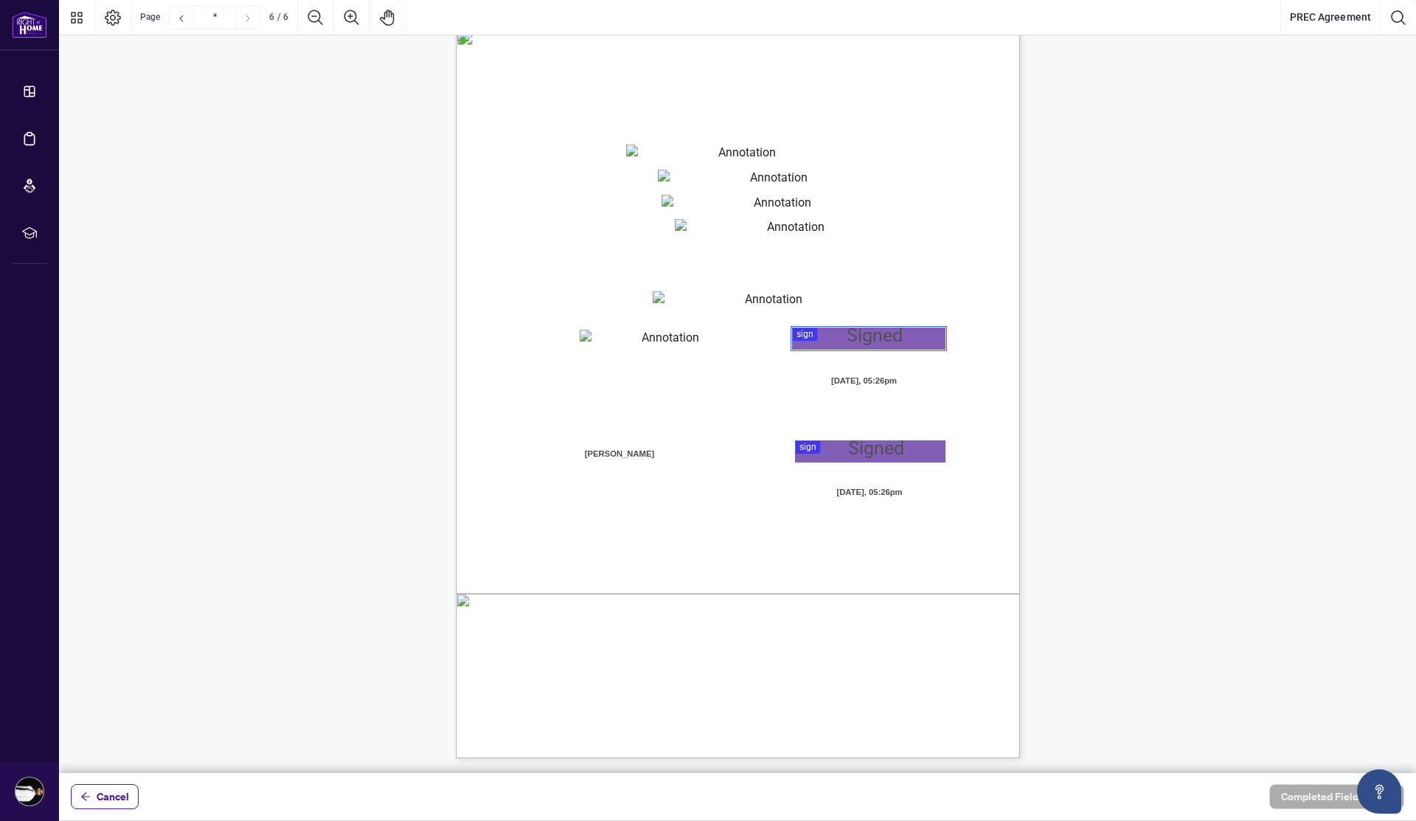
click at [707, 336] on textarea "01JYSTH7VVRQ90DEKY3AEKESQJ" at bounding box center [664, 341] width 169 height 22
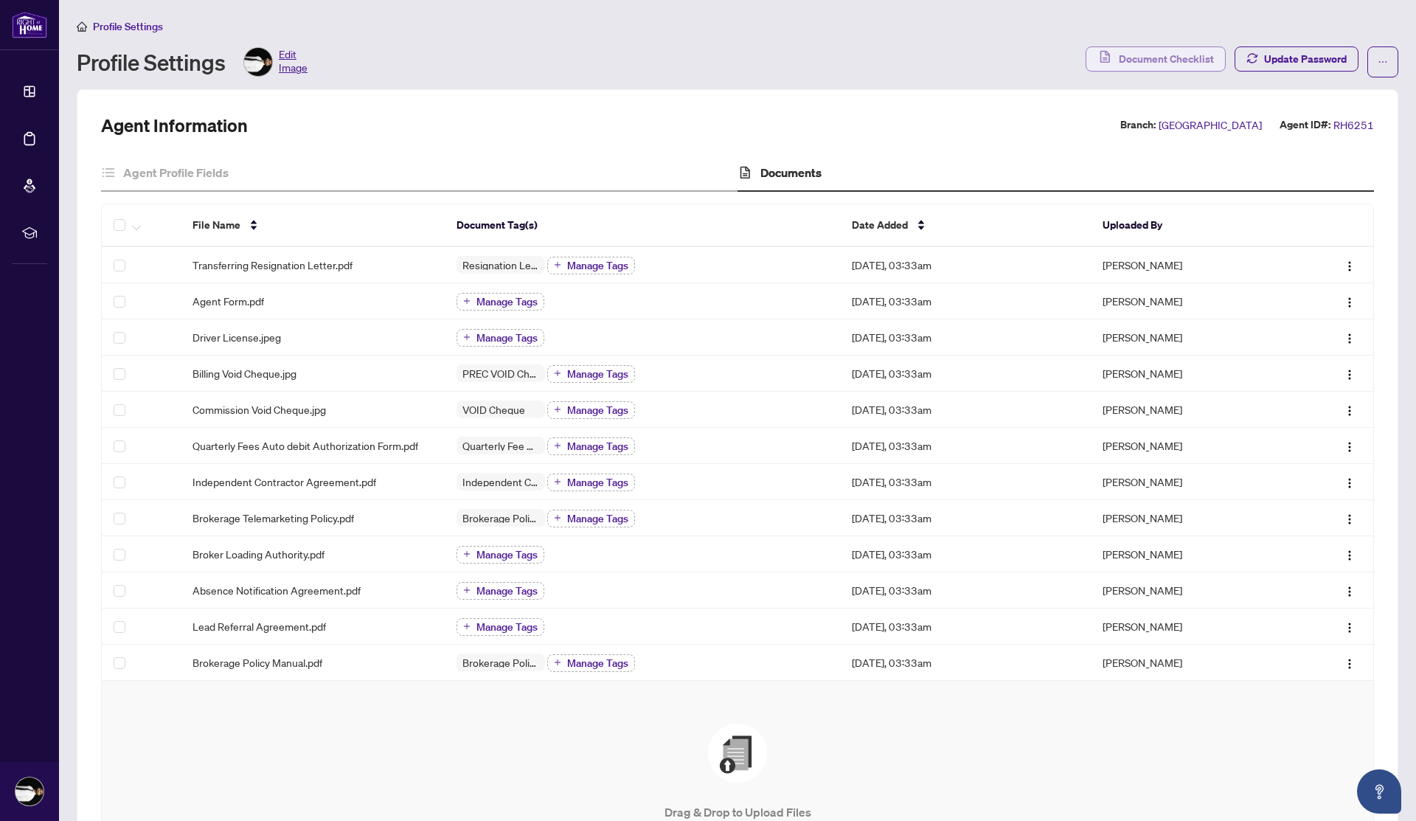
click at [1212, 63] on span "Document Checklist" at bounding box center [1166, 59] width 95 height 24
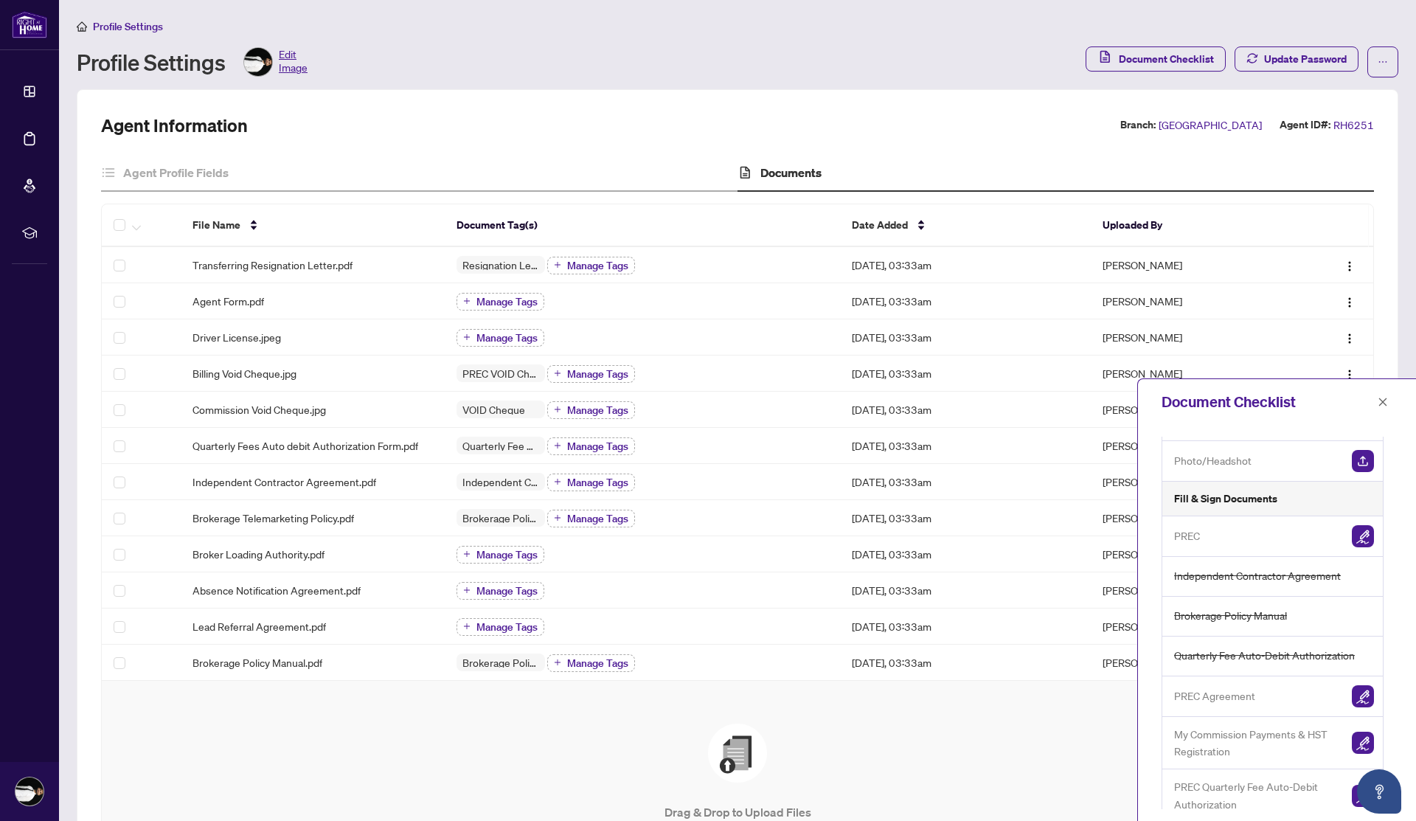
scroll to position [231, 0]
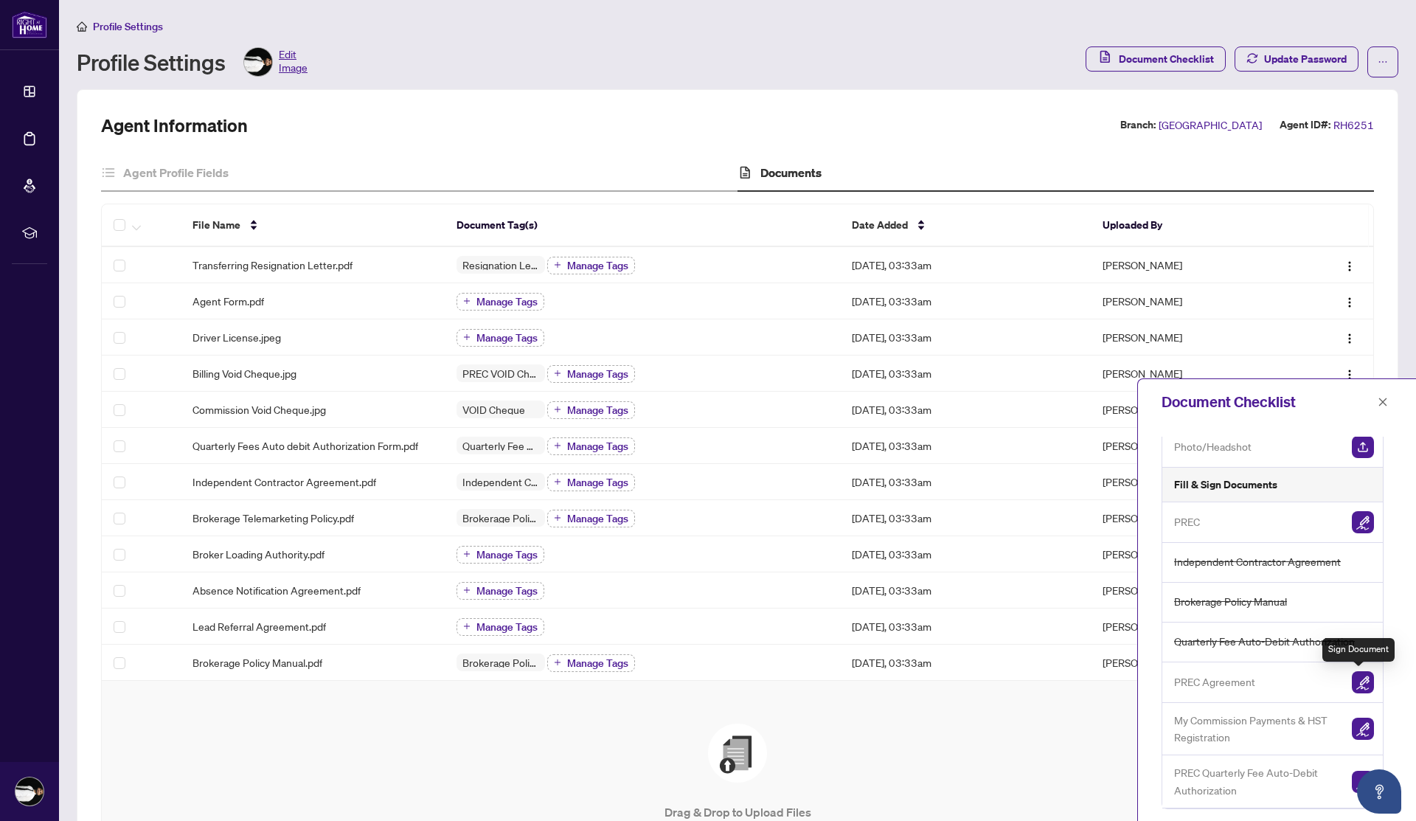
click at [1362, 685] on img "button" at bounding box center [1363, 682] width 22 height 22
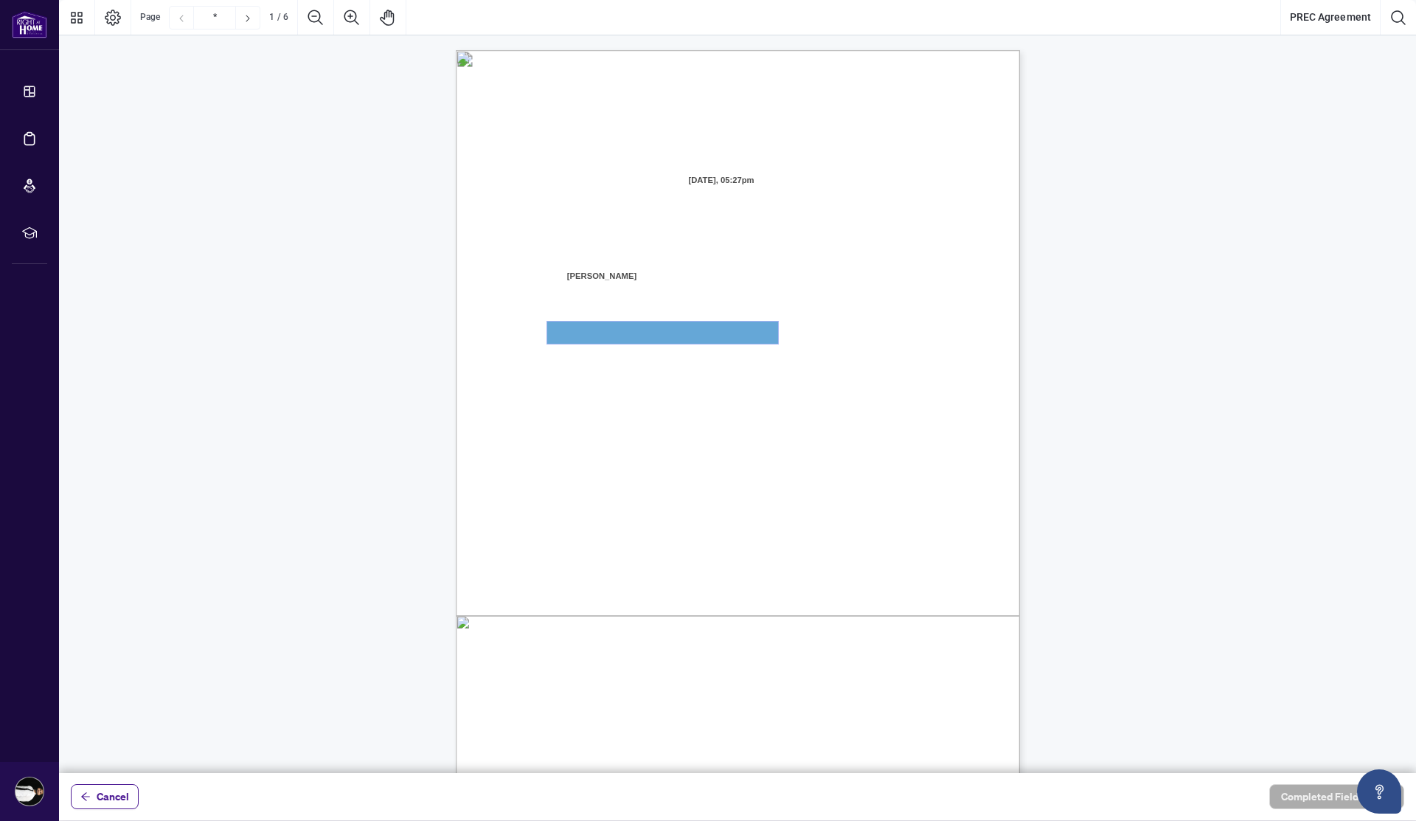
click at [597, 332] on textarea "01JYSTG4V9PYQNK85VEGE3HGDX" at bounding box center [662, 333] width 231 height 22
click at [589, 335] on textarea "01JYSTG4V9PYQNK85VEGE3HGDX" at bounding box center [662, 333] width 231 height 22
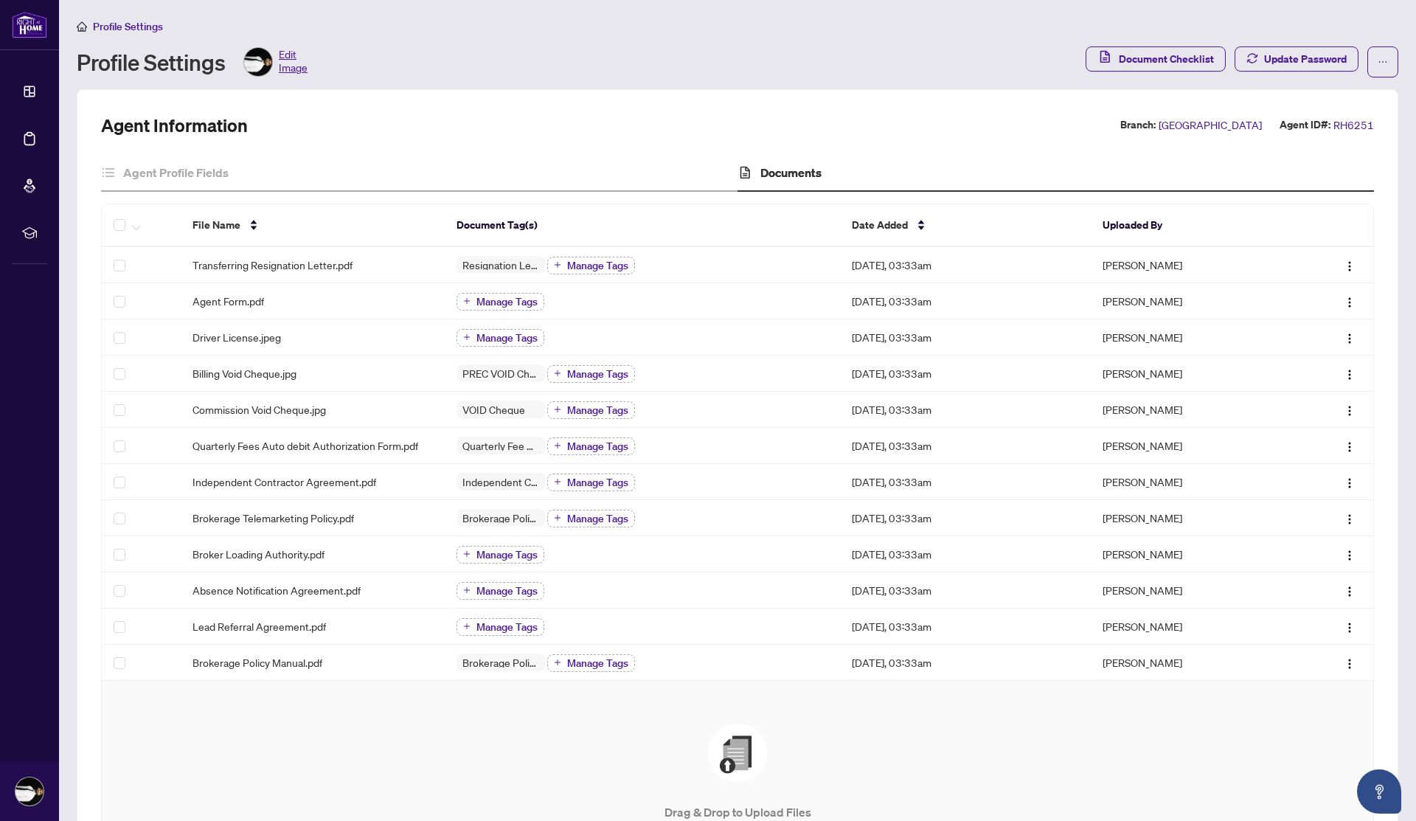
click at [1179, 44] on div "Profile Settings Profile Settings Edit Image Document Checklist Update Password" at bounding box center [738, 48] width 1322 height 60
click at [1179, 51] on span "Document Checklist" at bounding box center [1166, 59] width 95 height 24
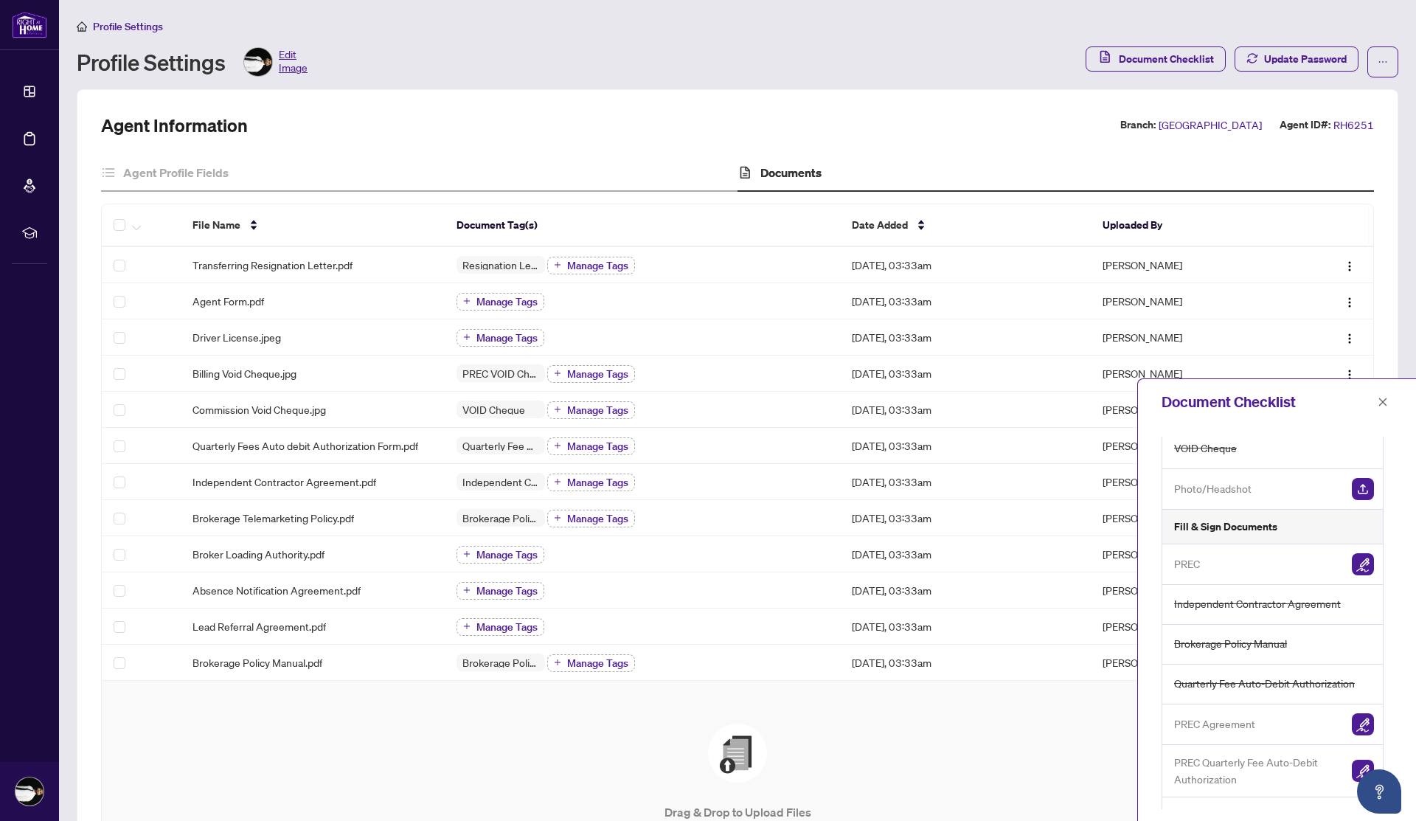
scroll to position [231, 0]
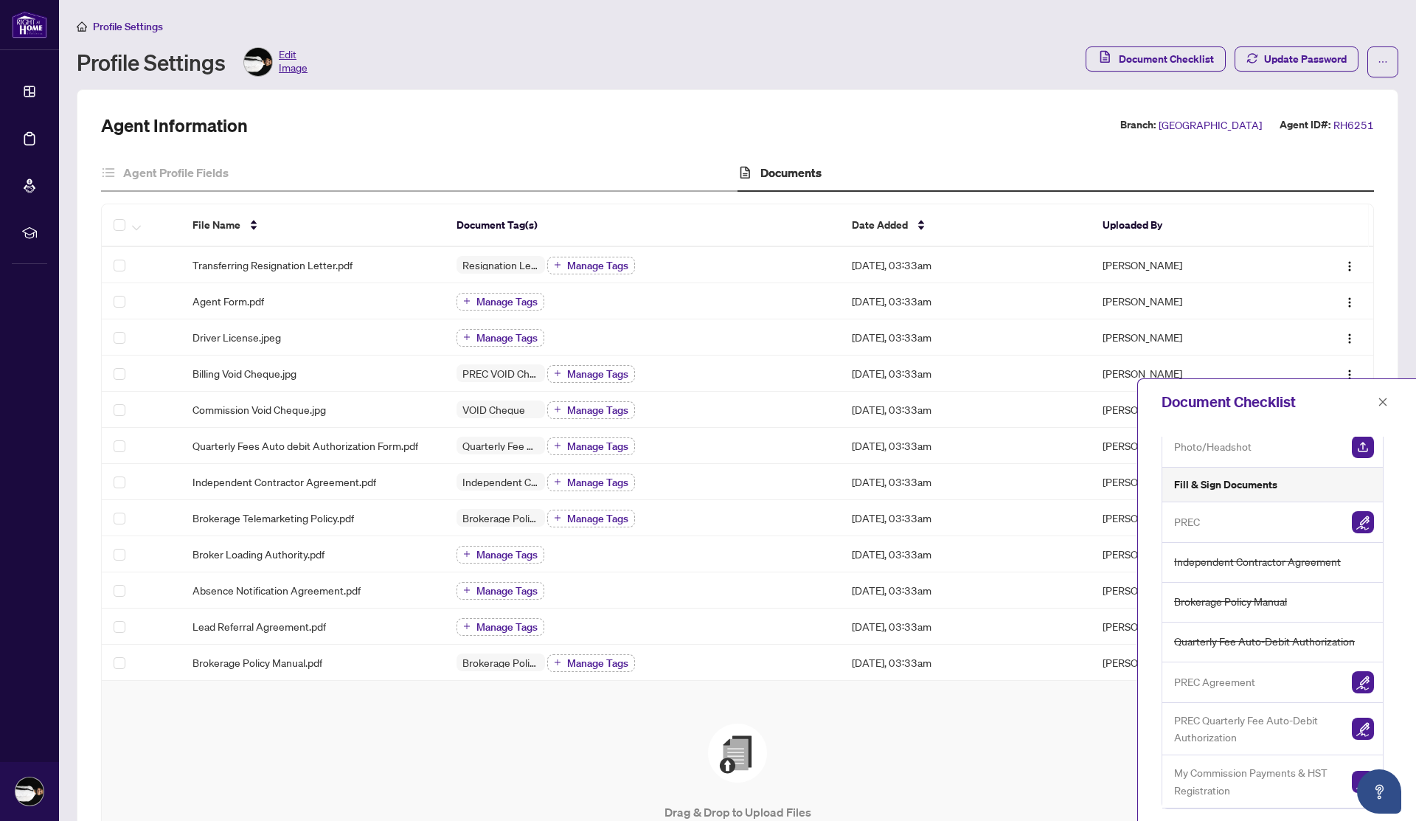
click at [1238, 547] on div "Independent Contractor Agreement" at bounding box center [1272, 563] width 221 height 40
click at [1244, 534] on div "PREC" at bounding box center [1272, 522] width 221 height 41
click at [1359, 531] on img "button" at bounding box center [1363, 522] width 22 height 22
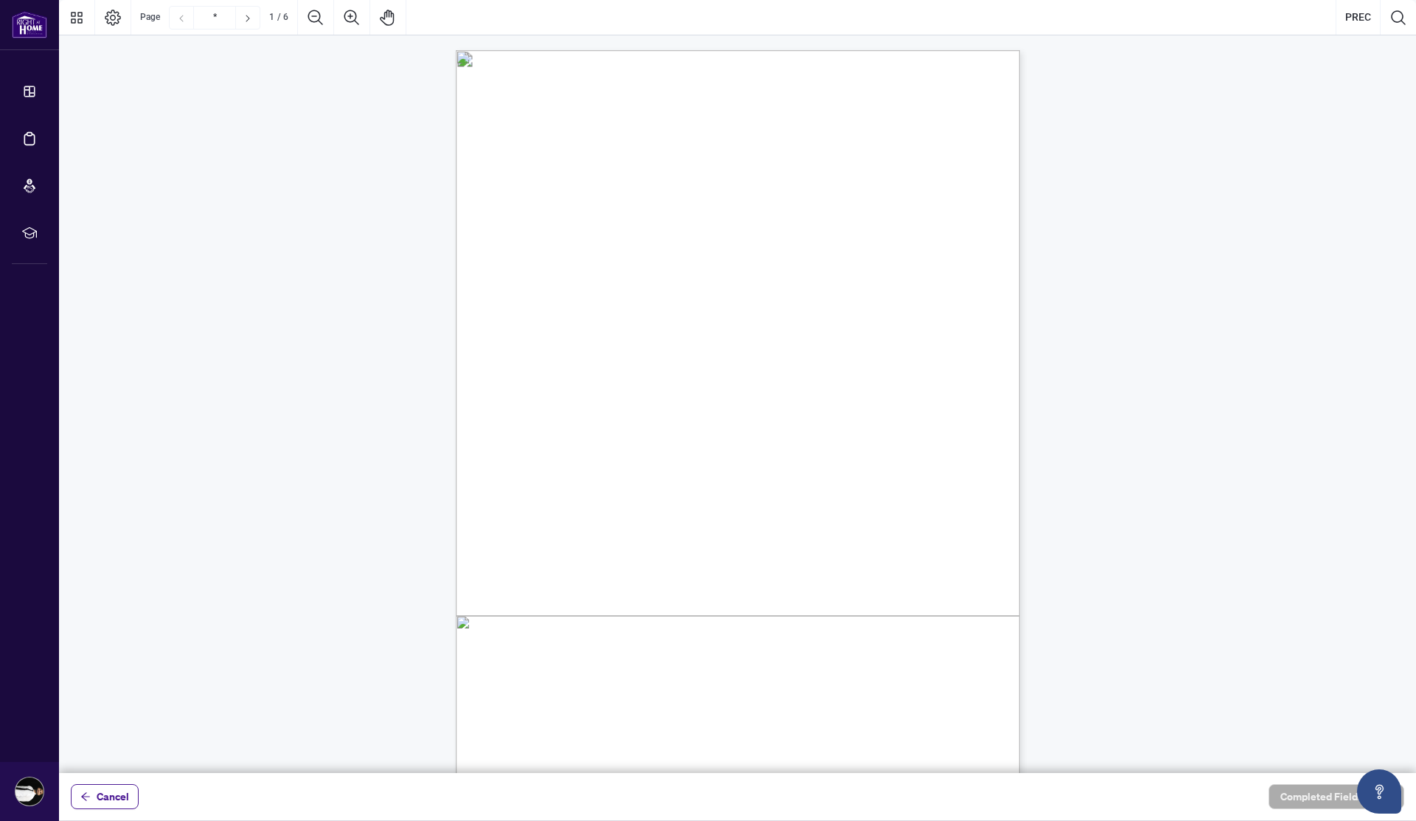
click at [774, 347] on span "existing under the laws of the Province of Ontario (the “PREC”)." at bounding box center [649, 353] width 252 height 13
click at [1404, 28] on button "Search Document" at bounding box center [1398, 17] width 35 height 35
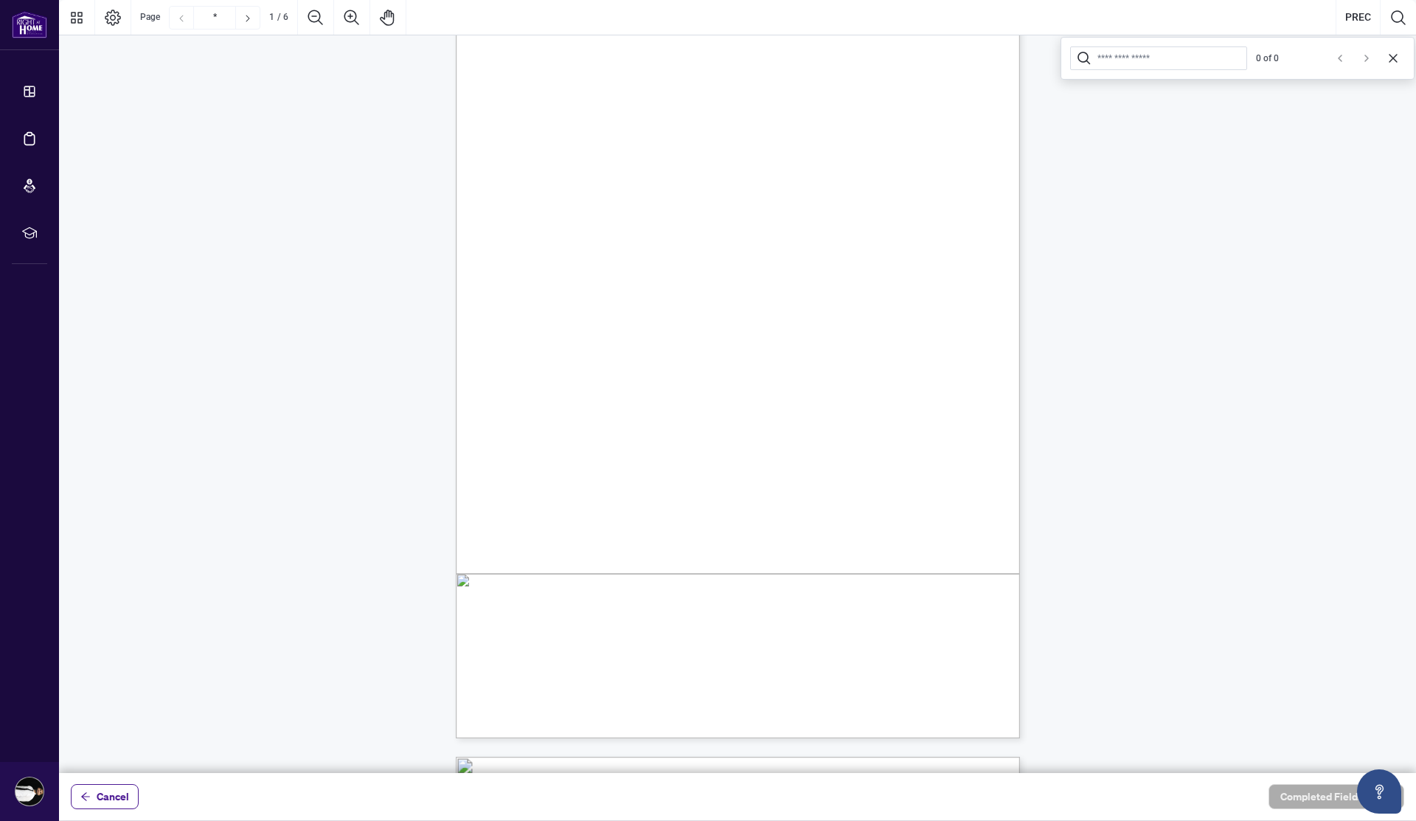
scroll to position [90, 0]
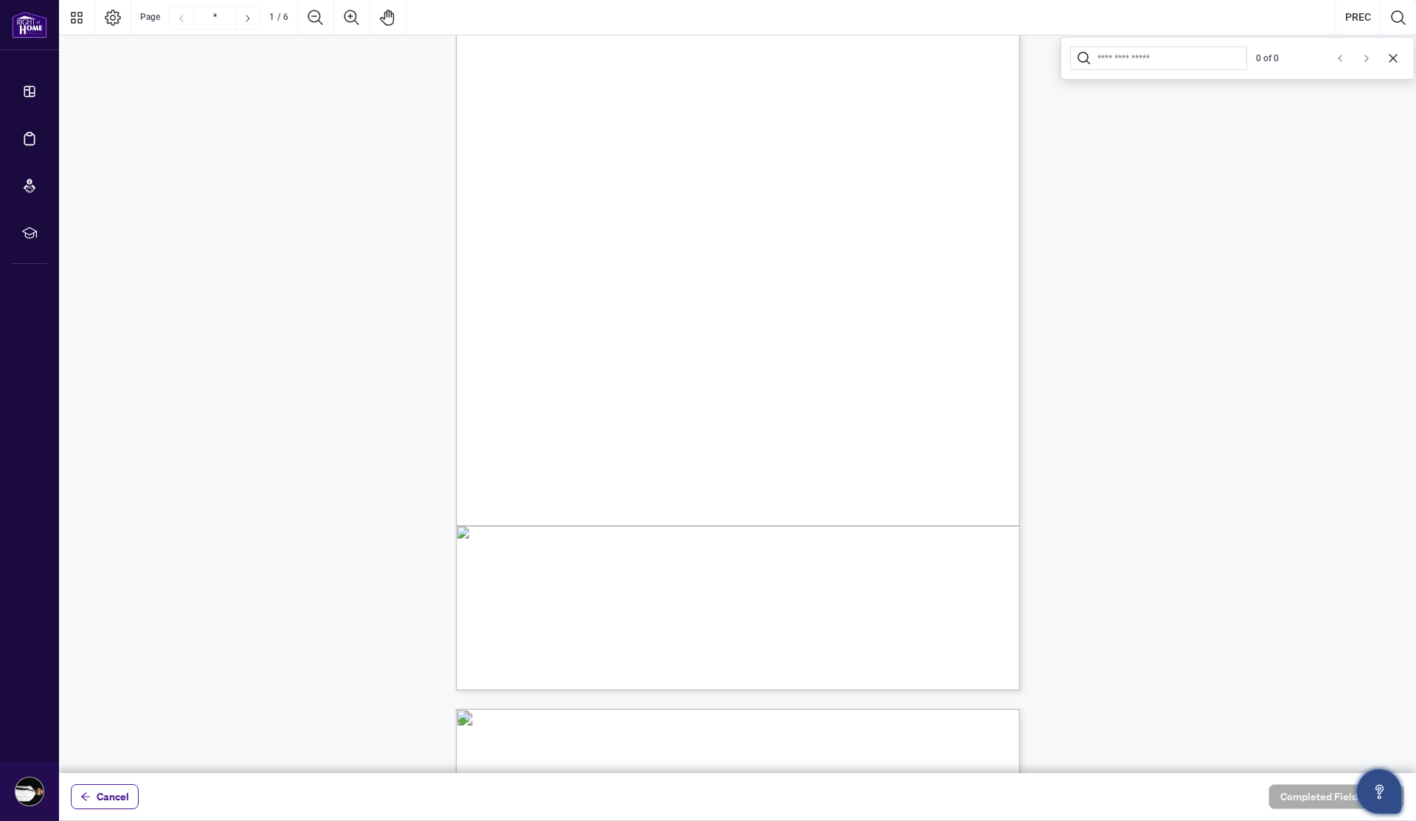
click at [1394, 782] on button "Open asap" at bounding box center [1379, 791] width 44 height 44
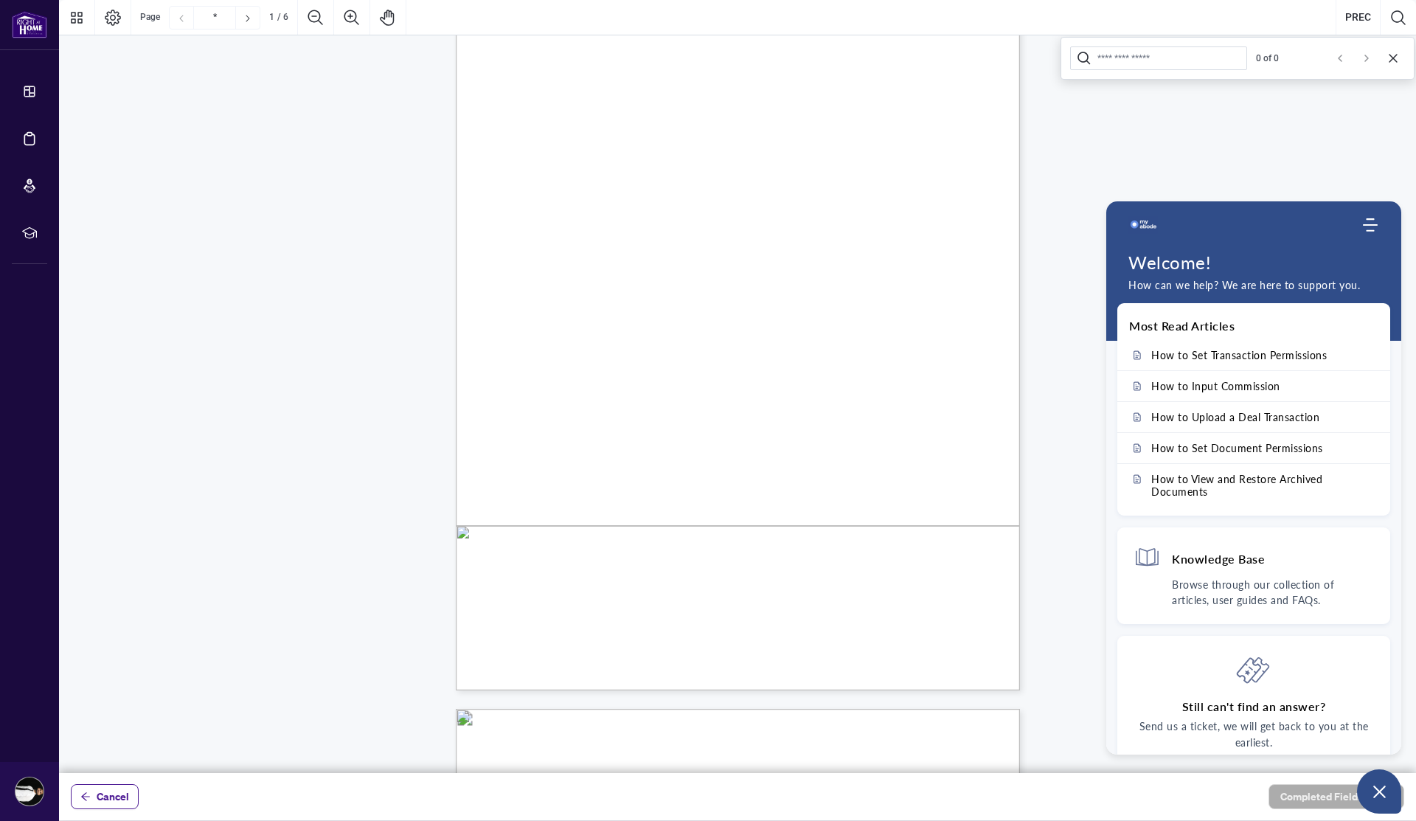
click at [1382, 231] on div "Home Knowledge Base Submit Ticket" at bounding box center [1253, 225] width 295 height 30
click at [1369, 228] on icon "Modules Menu" at bounding box center [1370, 225] width 15 height 15
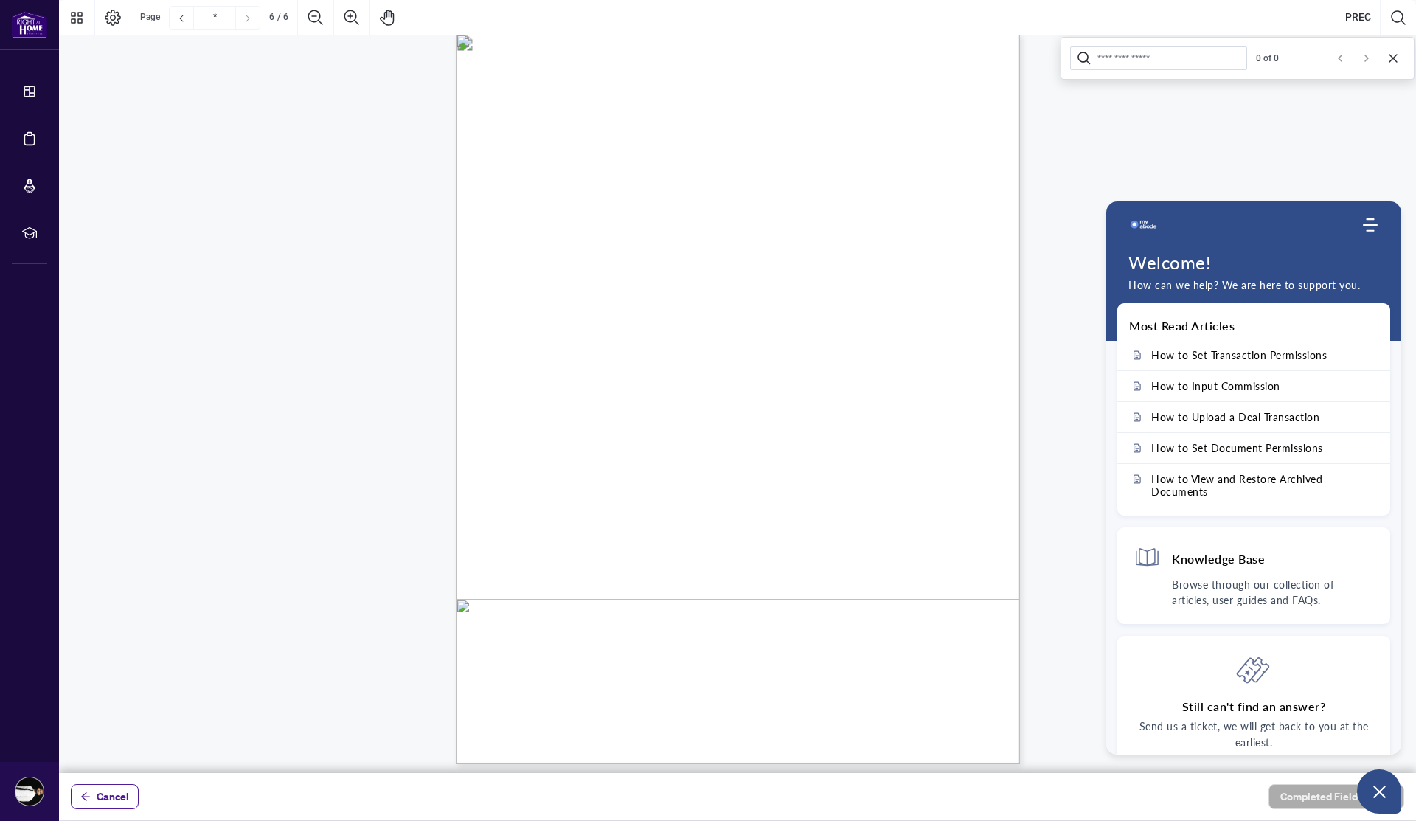
scroll to position [3766, 0]
click at [1376, 225] on use "Modules Menu" at bounding box center [1370, 224] width 15 height 13
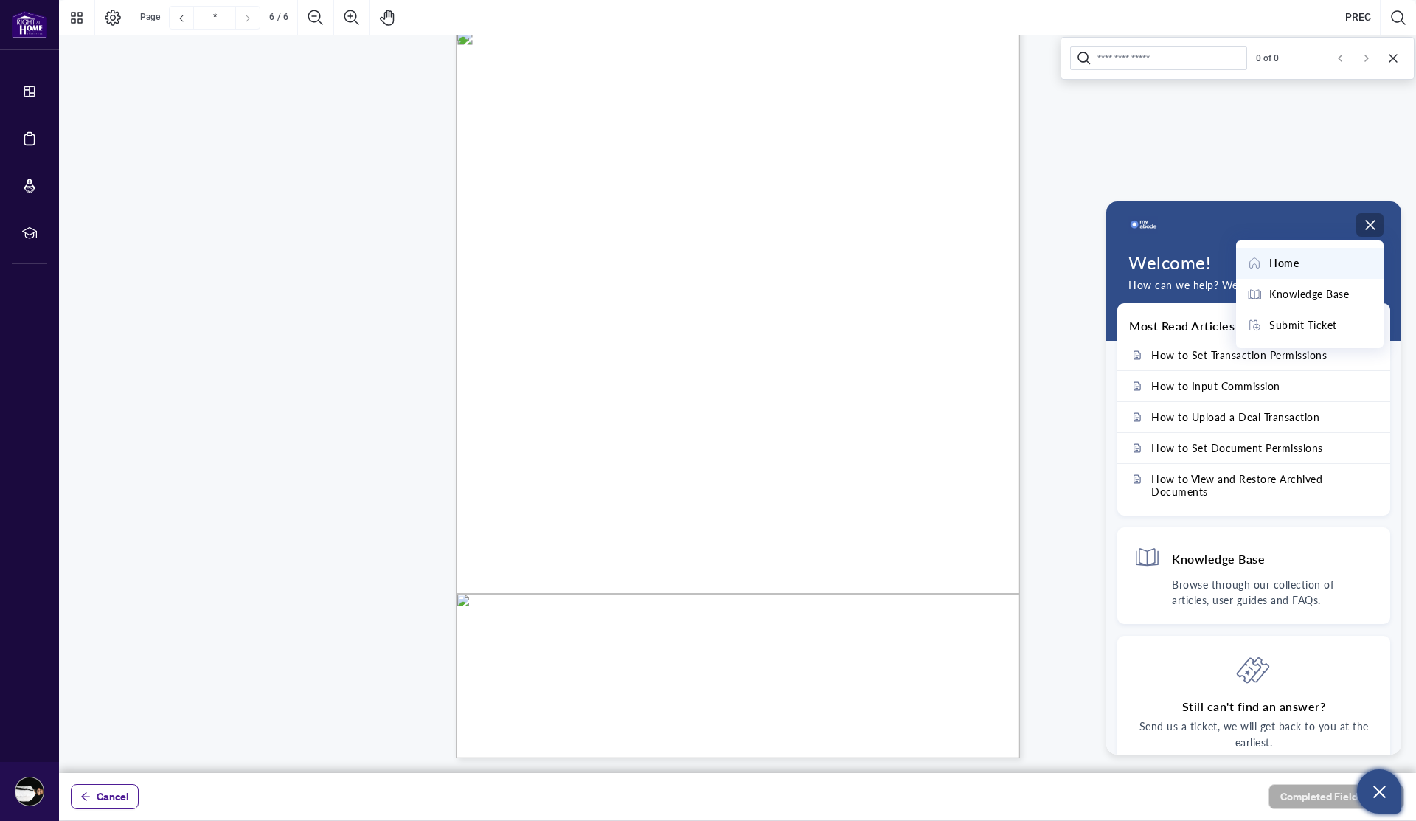
click at [1385, 794] on icon "Open asap" at bounding box center [1379, 792] width 18 height 18
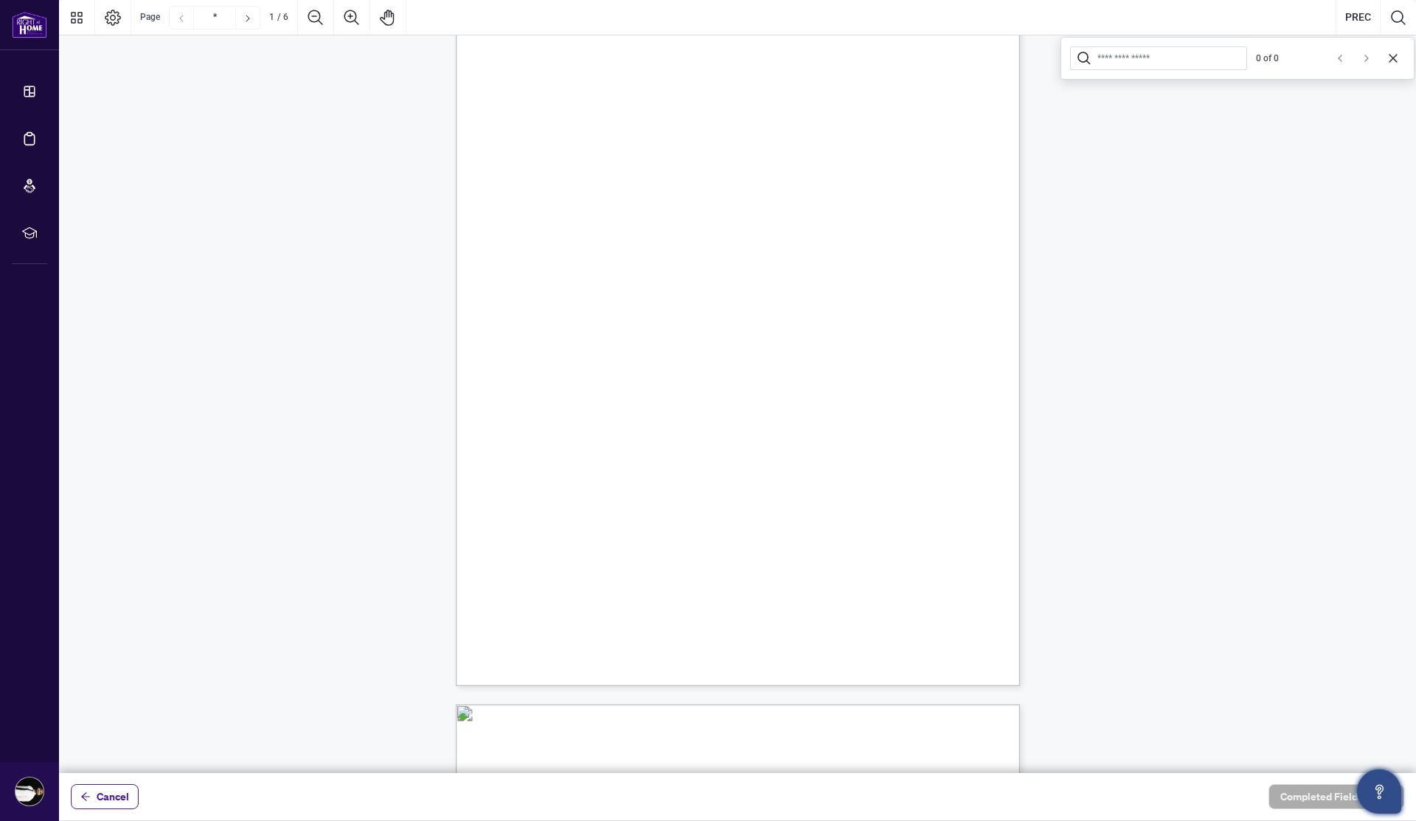
scroll to position [0, 0]
click at [787, 299] on div "V052025 1 PERSONAL REAL ESTATE CORPORATION AGREEMENT AND INDEPENDENT CONTRACTOR…" at bounding box center [808, 506] width 705 height 913
click at [111, 18] on icon "Page Layout" at bounding box center [113, 18] width 16 height 16
click at [384, 23] on icon "Pan Mode" at bounding box center [388, 18] width 18 height 18
click at [572, 201] on span "BETWEEN:" at bounding box center [547, 204] width 49 height 13
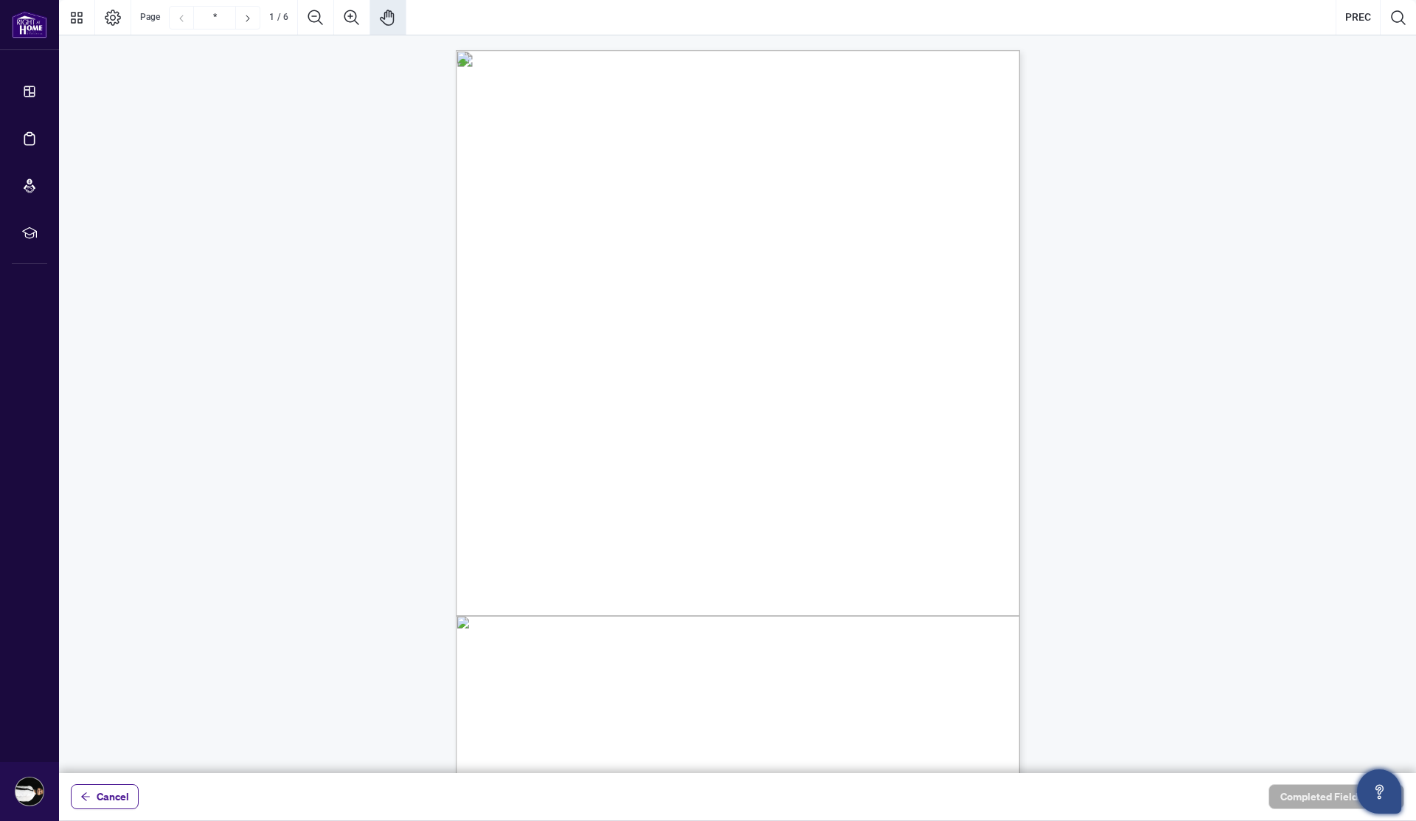
drag, startPoint x: 633, startPoint y: 187, endPoint x: 627, endPoint y: 239, distance: 52.0
click at [628, 242] on div "V052025 1 PERSONAL REAL ESTATE CORPORATION AGREEMENT AND INDEPENDENT CONTRACTOR…" at bounding box center [808, 506] width 705 height 913
drag, startPoint x: 627, startPoint y: 239, endPoint x: 617, endPoint y: 97, distance: 142.7
click at [617, 97] on div "V052025 1 PERSONAL REAL ESTATE CORPORATION AGREEMENT AND INDEPENDENT CONTRACTOR…" at bounding box center [808, 494] width 705 height 913
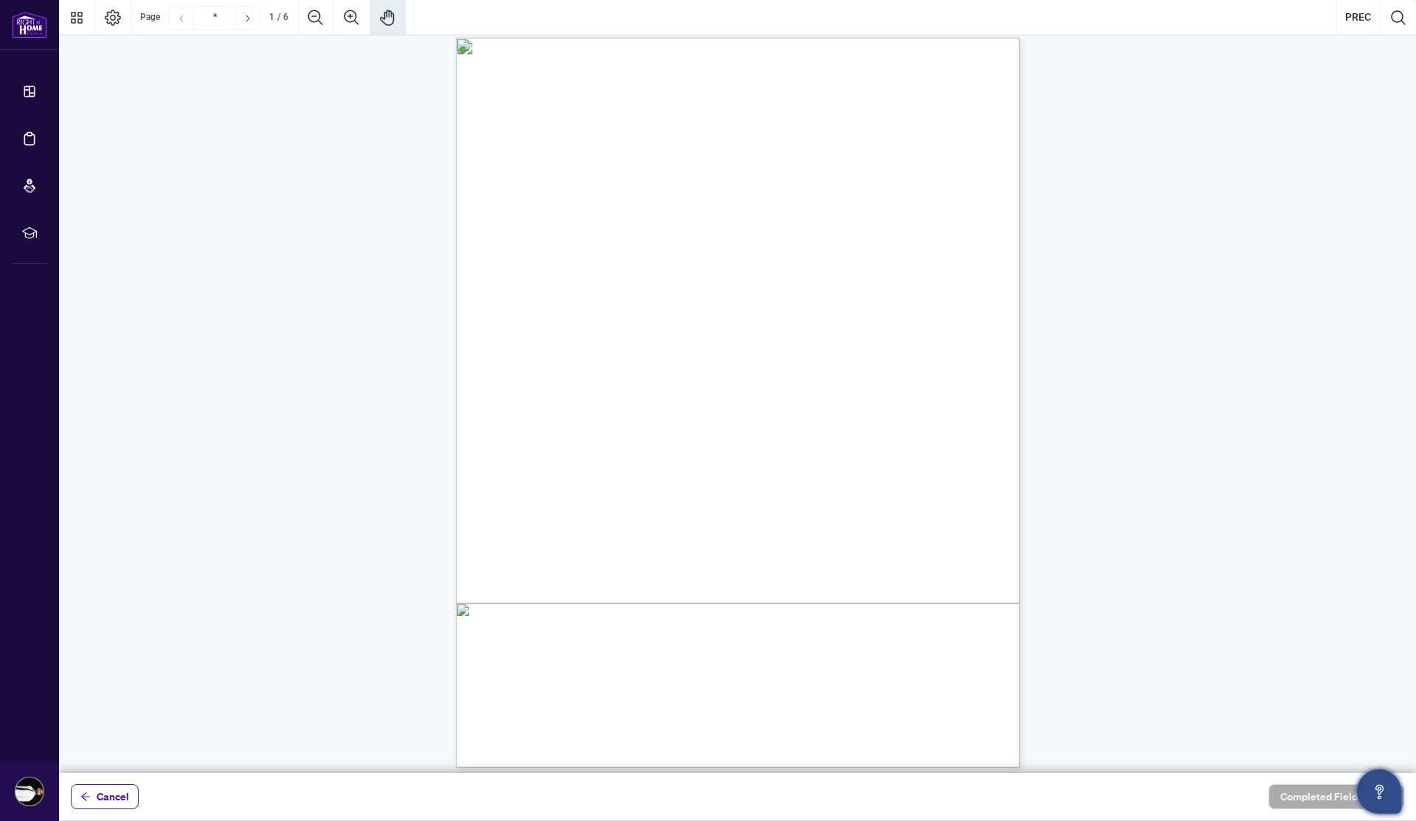
click at [392, 13] on icon "Pan Mode" at bounding box center [388, 18] width 18 height 18
click at [1369, 20] on button "PREC" at bounding box center [1359, 17] width 44 height 35
drag, startPoint x: 854, startPoint y: 299, endPoint x: 834, endPoint y: 305, distance: 20.6
click at [544, 304] on span "-and-" at bounding box center [533, 303] width 21 height 13
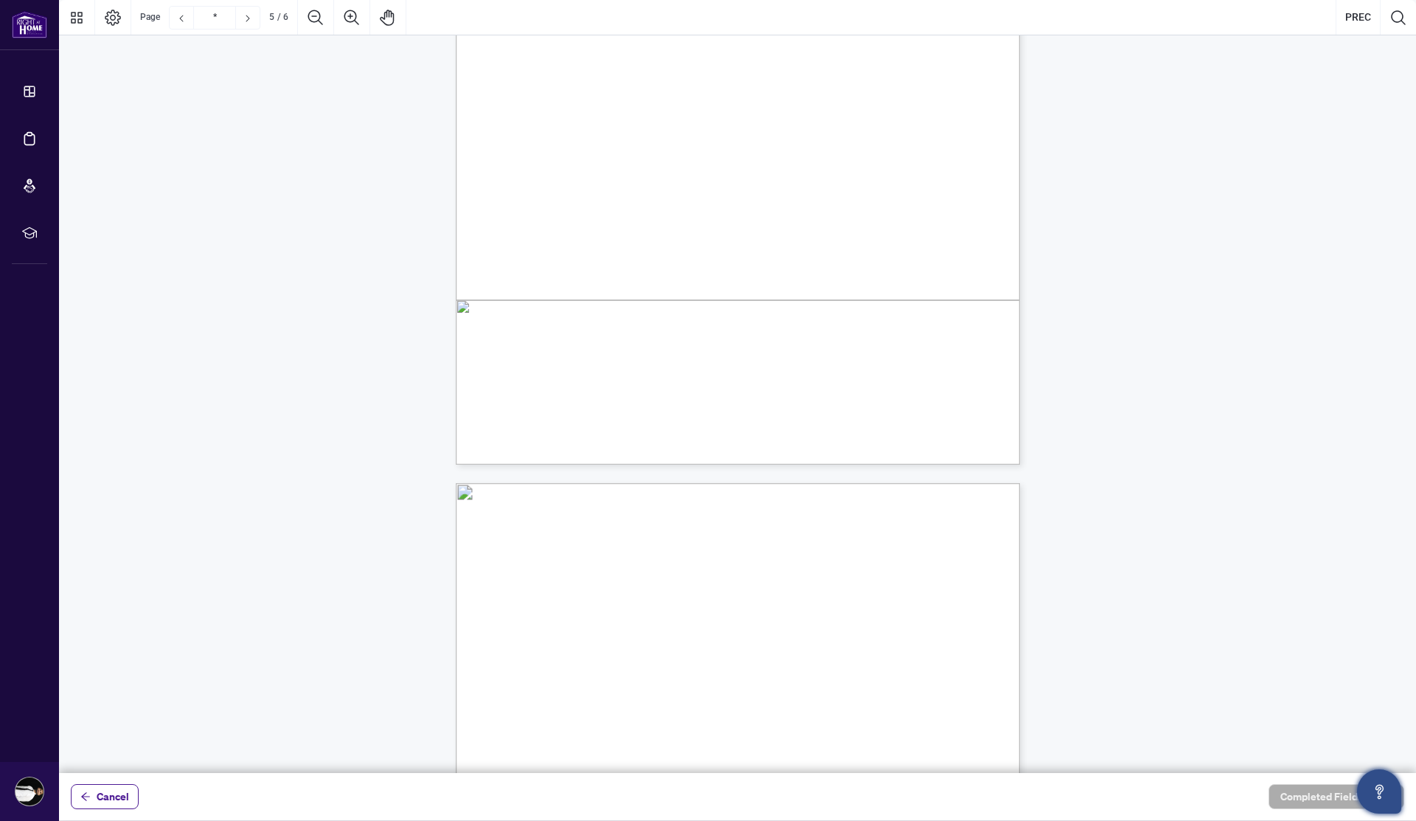
scroll to position [3766, 0]
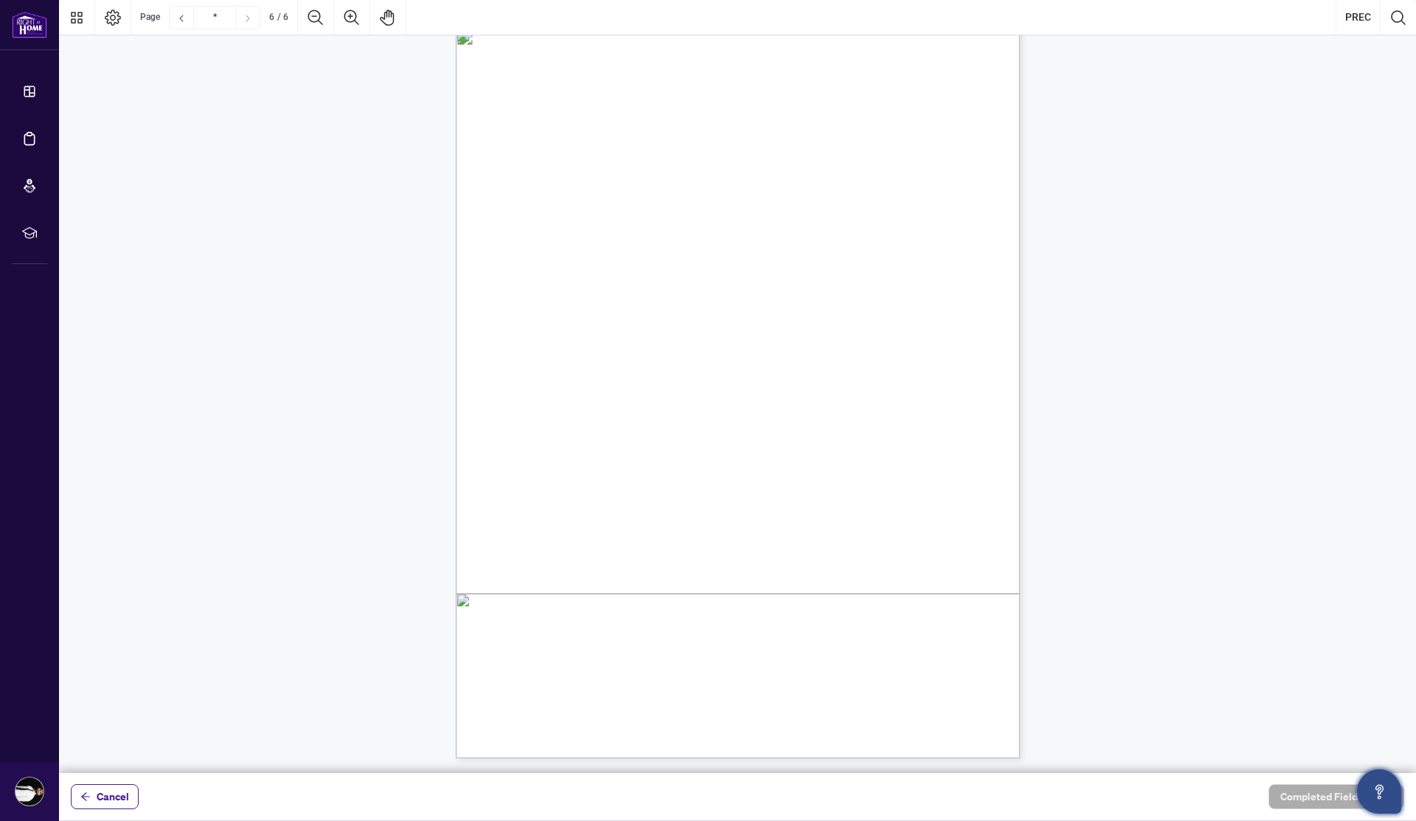
click at [647, 440] on div "V052025 6 By signing below, the parties confirm that they understand and agree …" at bounding box center [808, 484] width 705 height 913
type input "*"
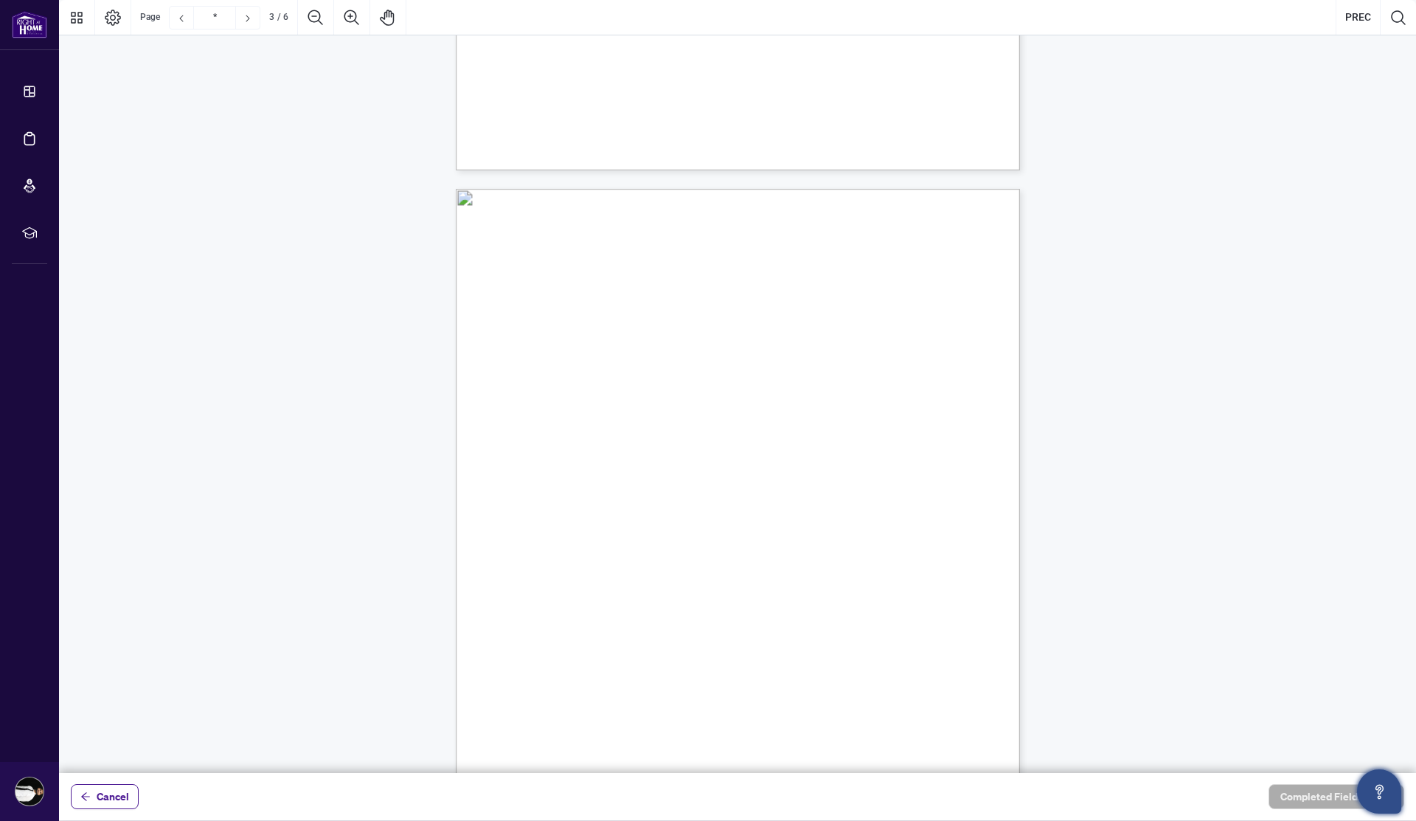
scroll to position [69, 0]
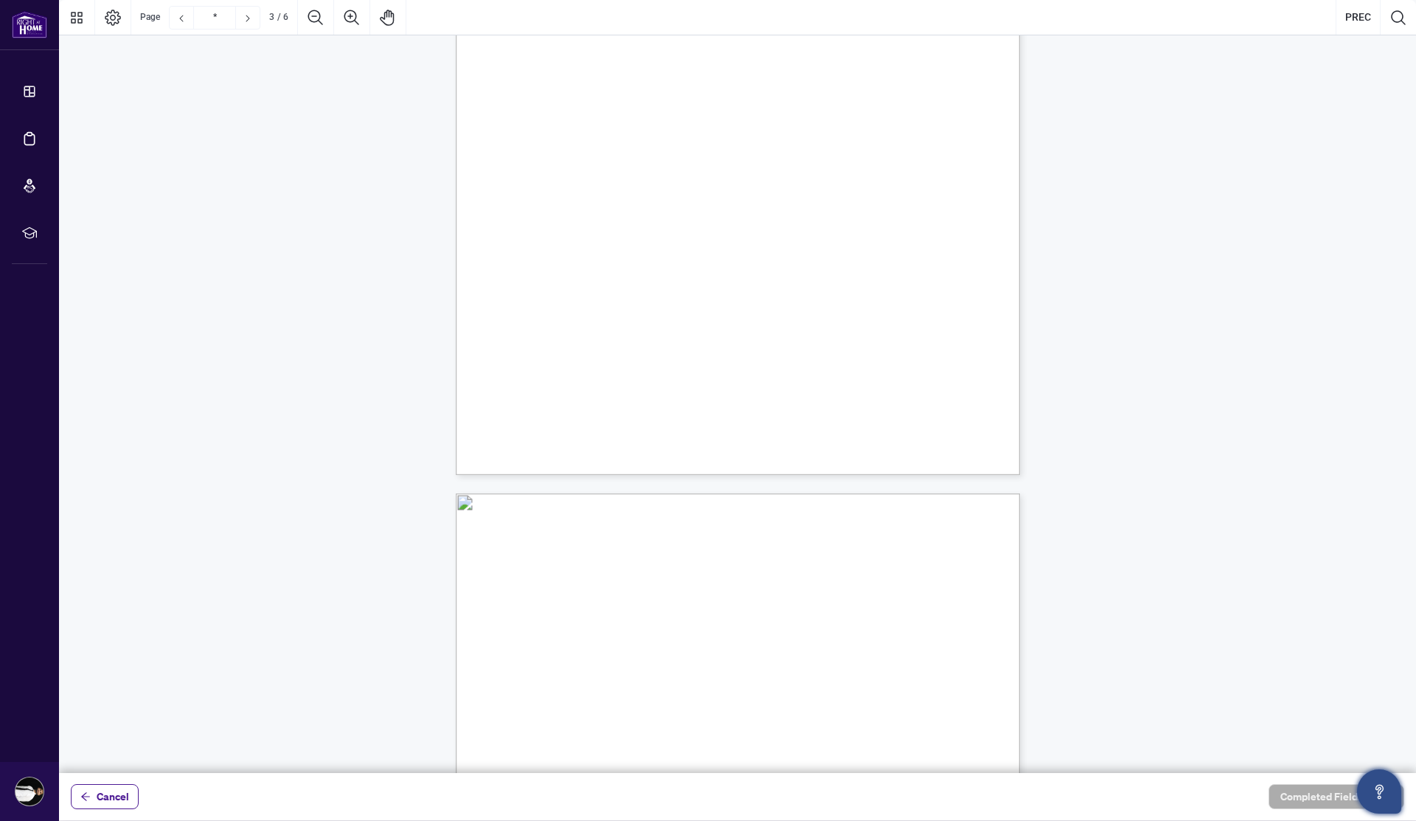
type input "*"
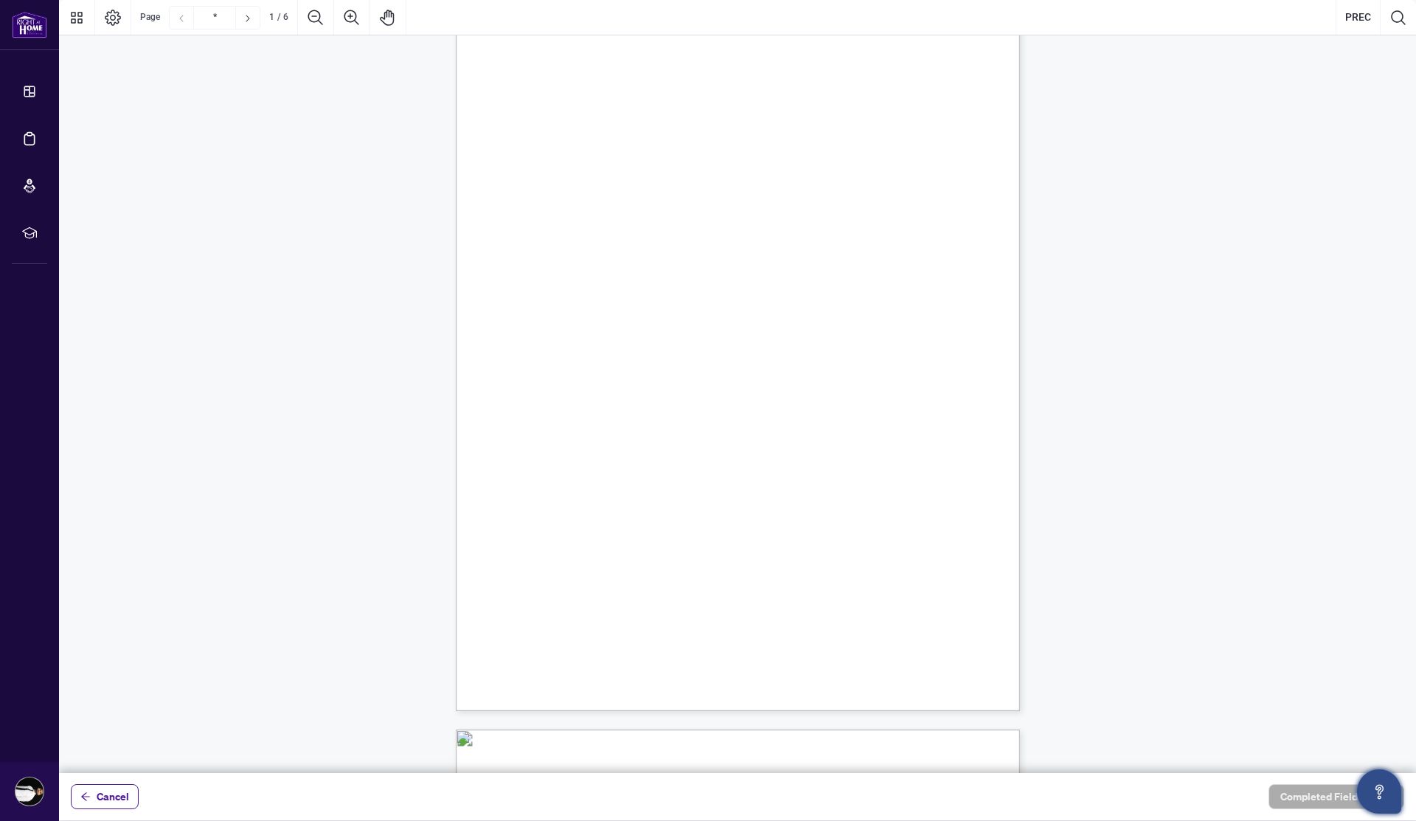
scroll to position [0, 0]
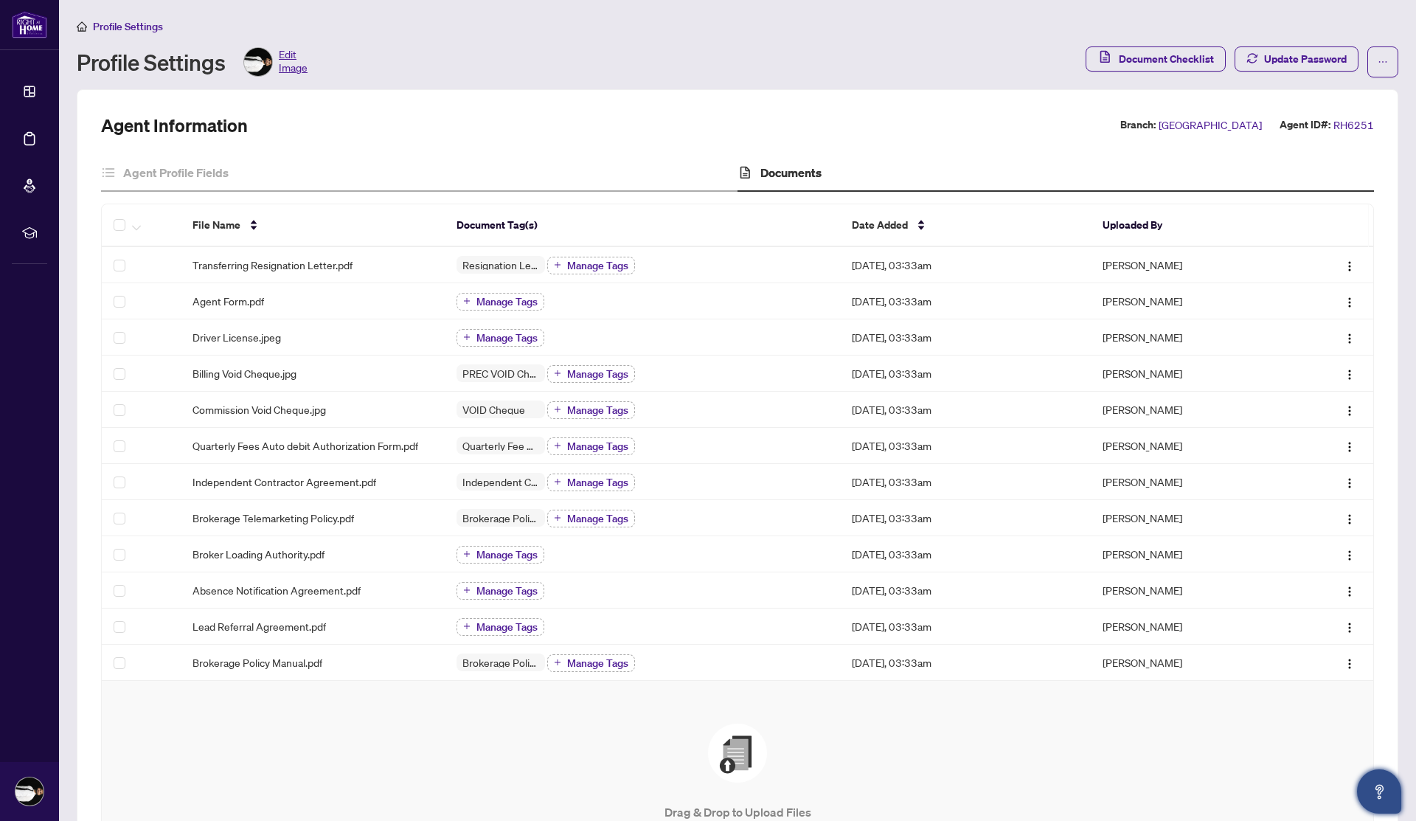
click at [1199, 74] on span "Document Checklist" at bounding box center [1156, 61] width 140 height 31
click at [1199, 63] on span "Document Checklist" at bounding box center [1166, 59] width 95 height 24
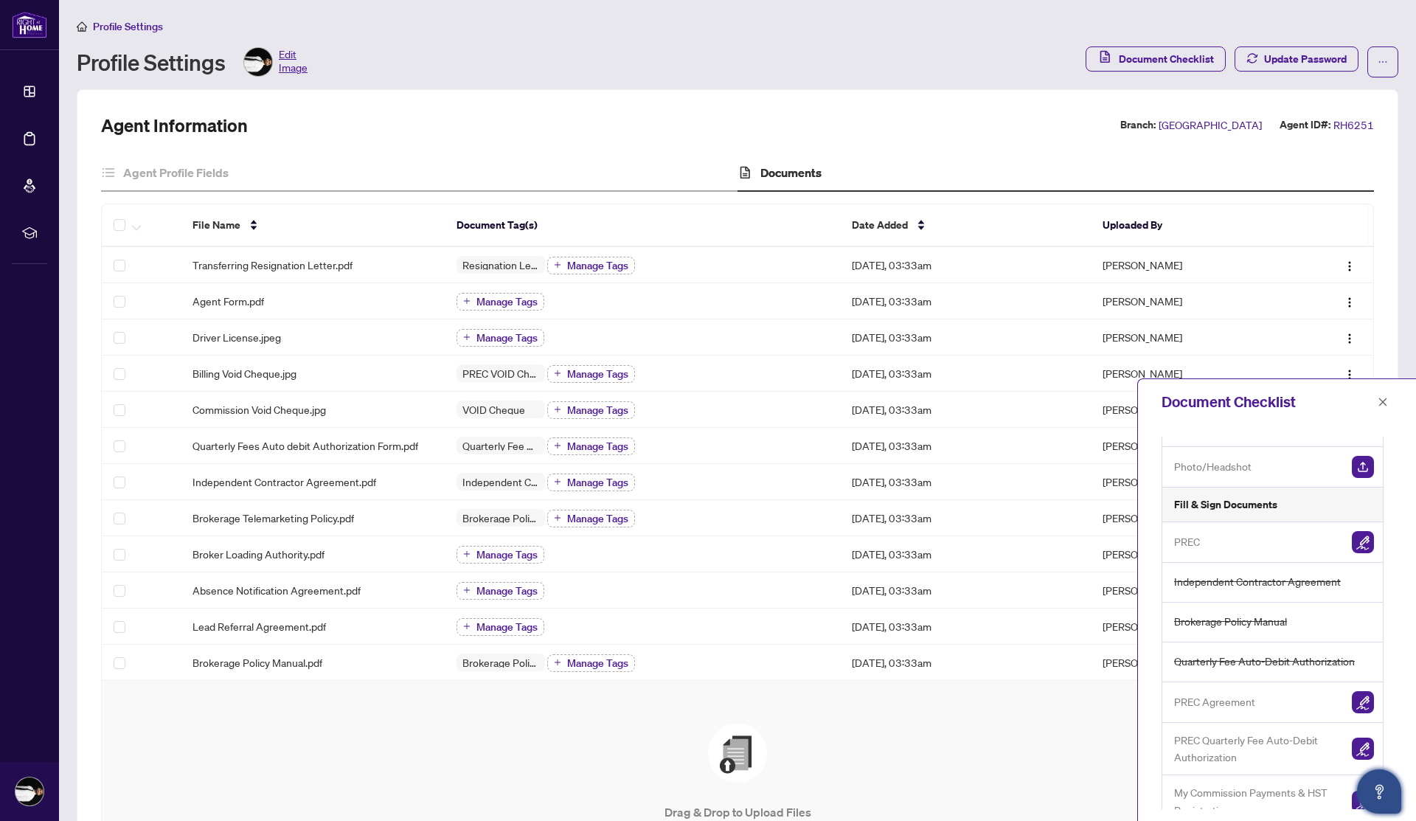
scroll to position [231, 0]
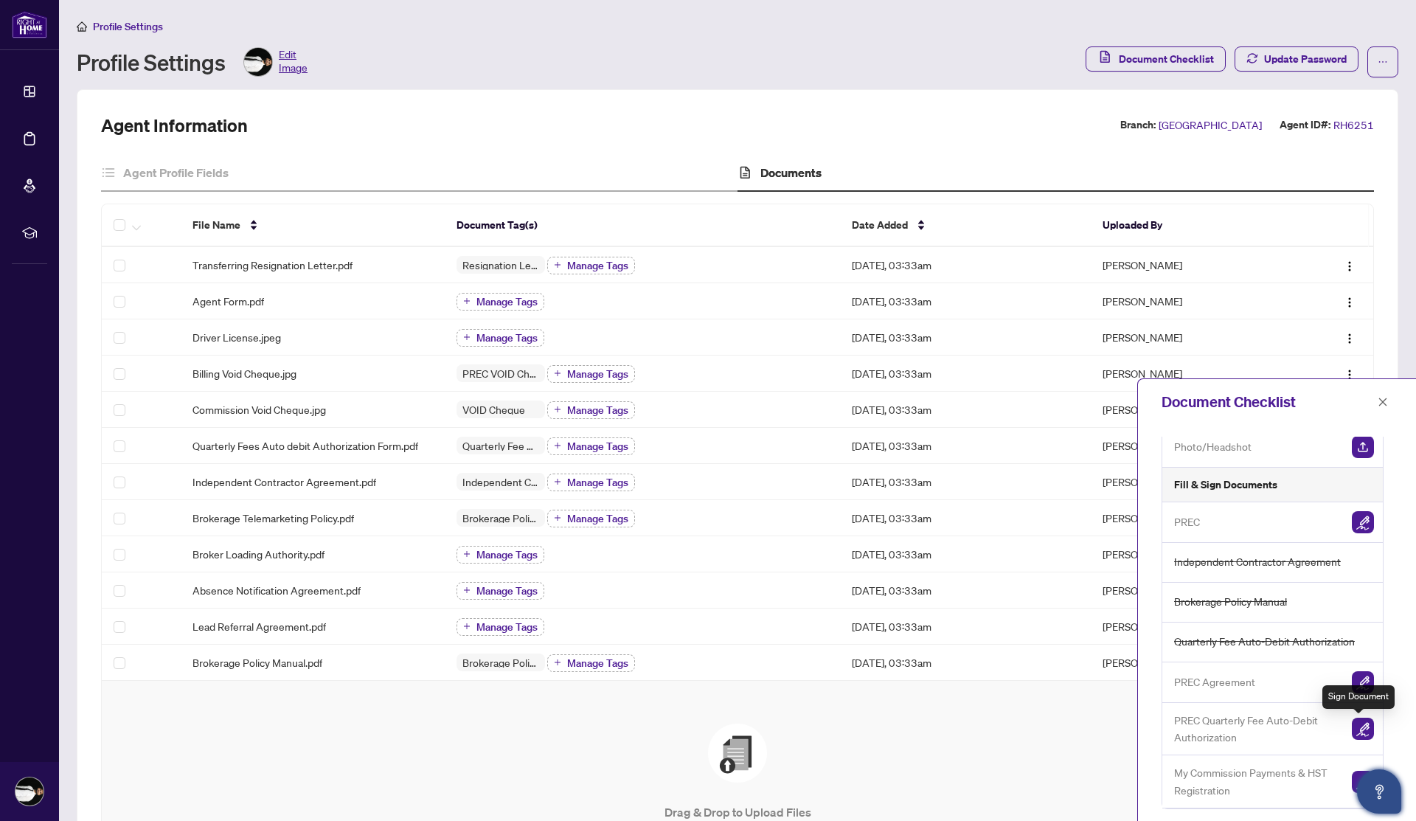
click at [1359, 730] on img "button" at bounding box center [1363, 729] width 22 height 22
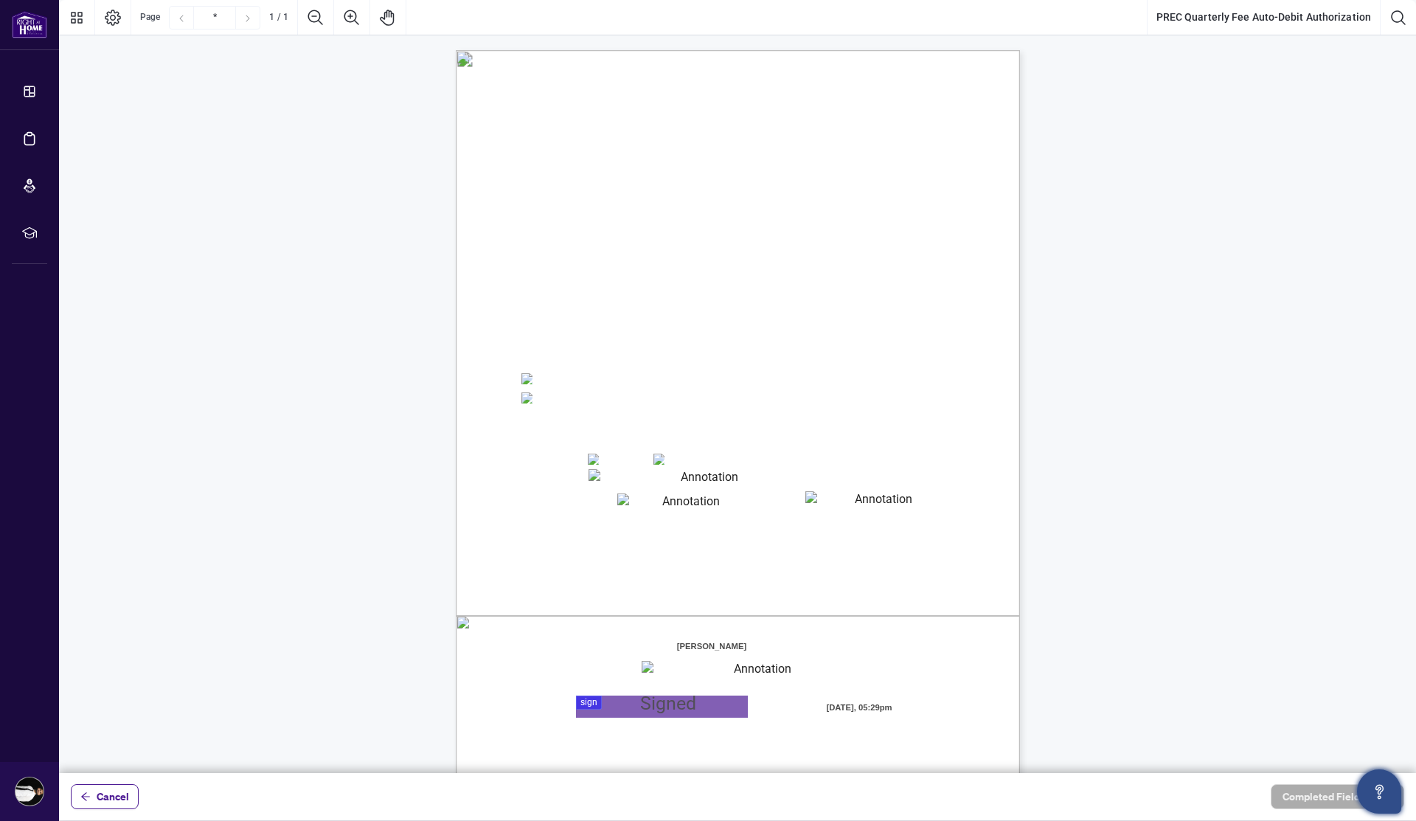
click at [788, 503] on span "CVC Code:" at bounding box center [780, 504] width 43 height 11
click at [819, 503] on textarea "01JYSTM2XMHMAFM39ASTW0NFRP" at bounding box center [877, 500] width 144 height 18
click at [816, 488] on div "Right at Home Realty, Brokerage PREC Quarterly Fees Billing Authorization Quart…" at bounding box center [808, 506] width 705 height 913
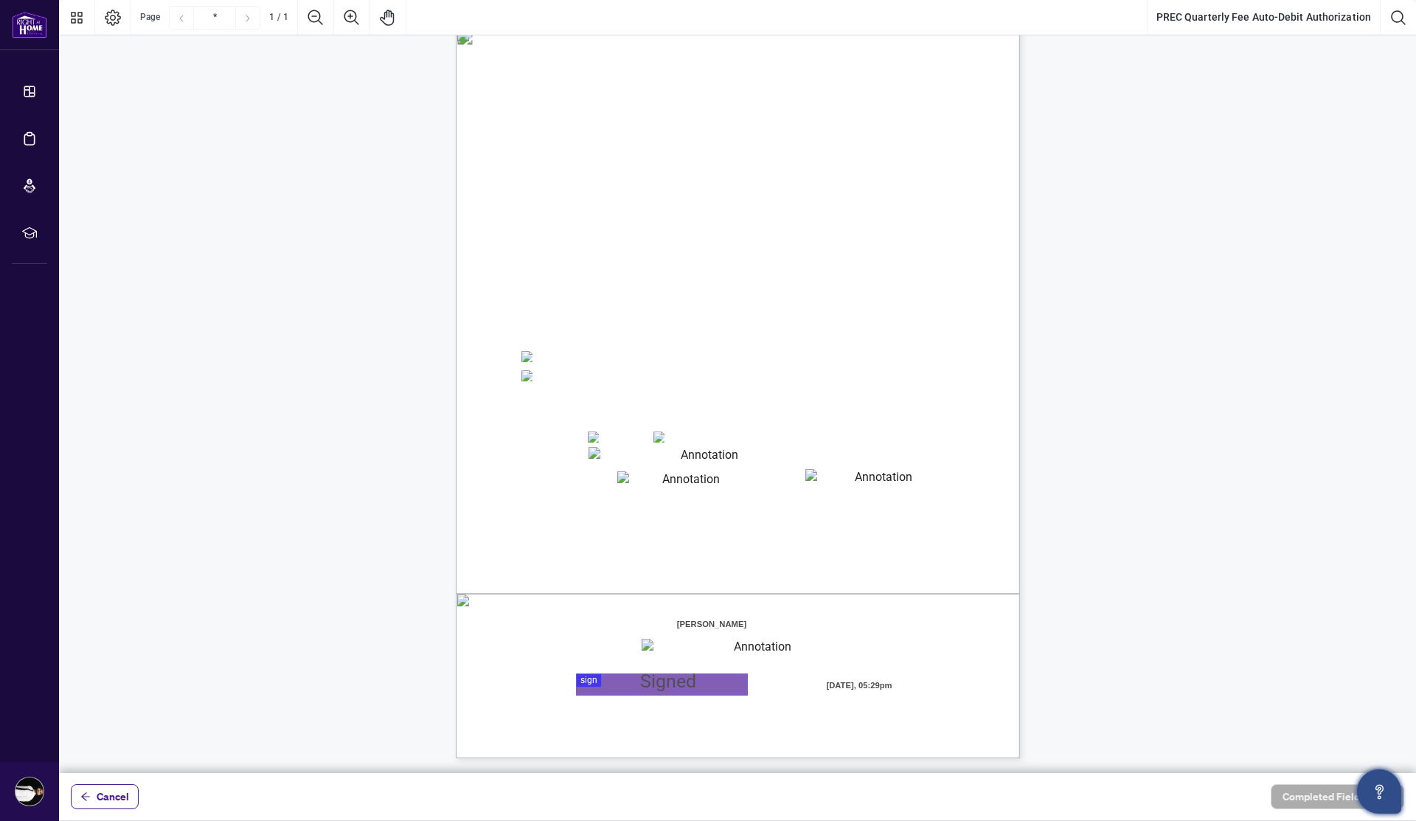
click at [665, 665] on div "Right at Home Realty, Brokerage PREC Quarterly Fees Billing Authorization Quart…" at bounding box center [808, 484] width 705 height 913
click at [673, 651] on textarea "01JYSTMN4VTFY7VTJ386X509M2" at bounding box center [757, 650] width 231 height 22
